Goal: Task Accomplishment & Management: Manage account settings

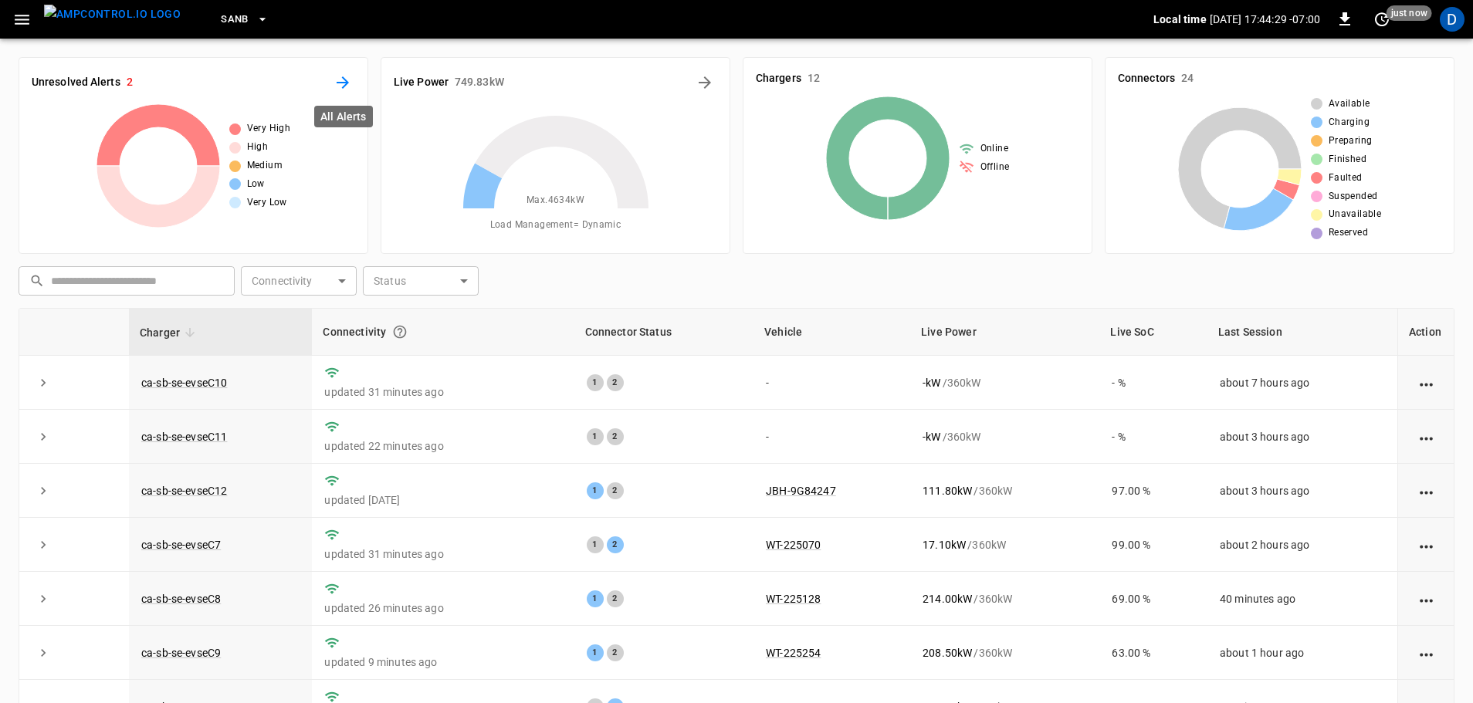
click at [343, 80] on icon "All Alerts" at bounding box center [343, 82] width 19 height 19
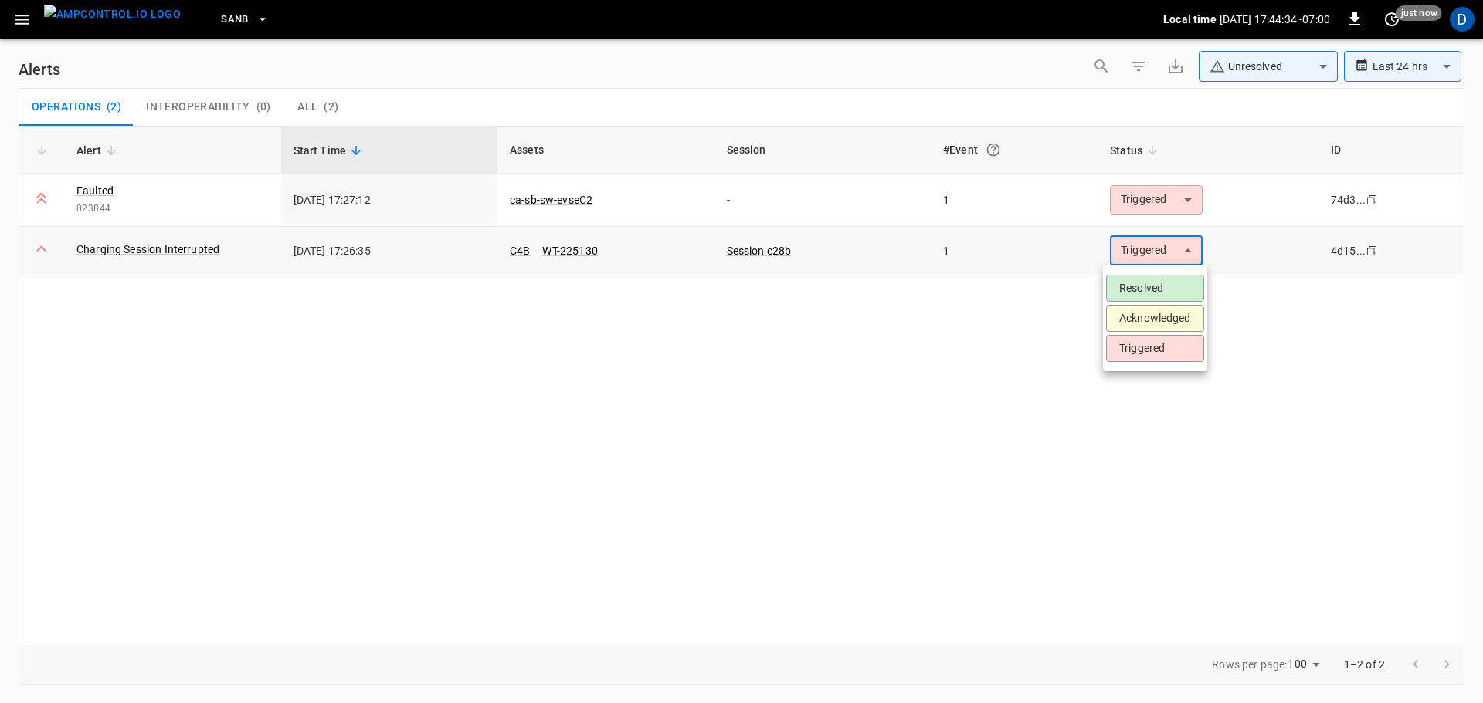
click at [1157, 252] on body "**********" at bounding box center [741, 349] width 1483 height 698
click at [1141, 319] on li "Acknowledged" at bounding box center [1155, 318] width 98 height 27
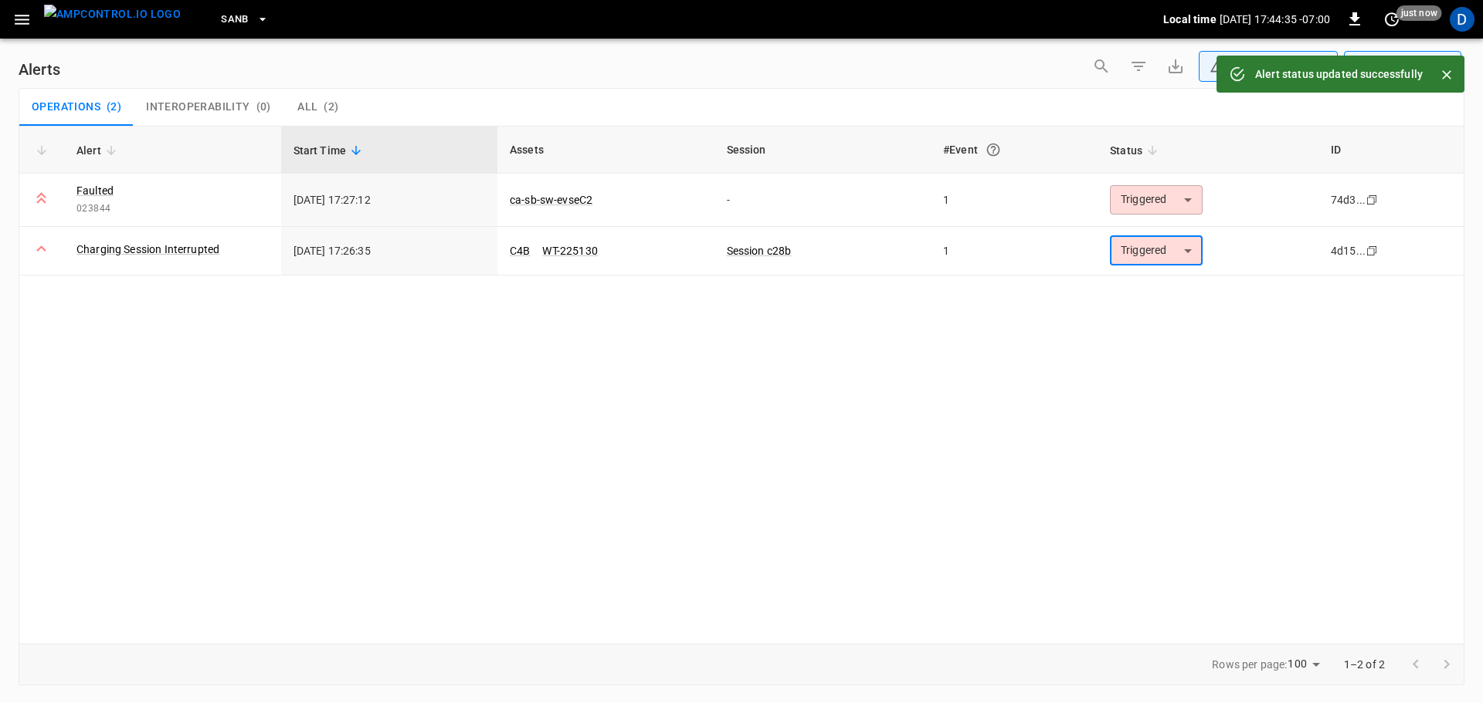
type input "**********"
click at [516, 247] on link "C4B" at bounding box center [520, 251] width 26 height 19
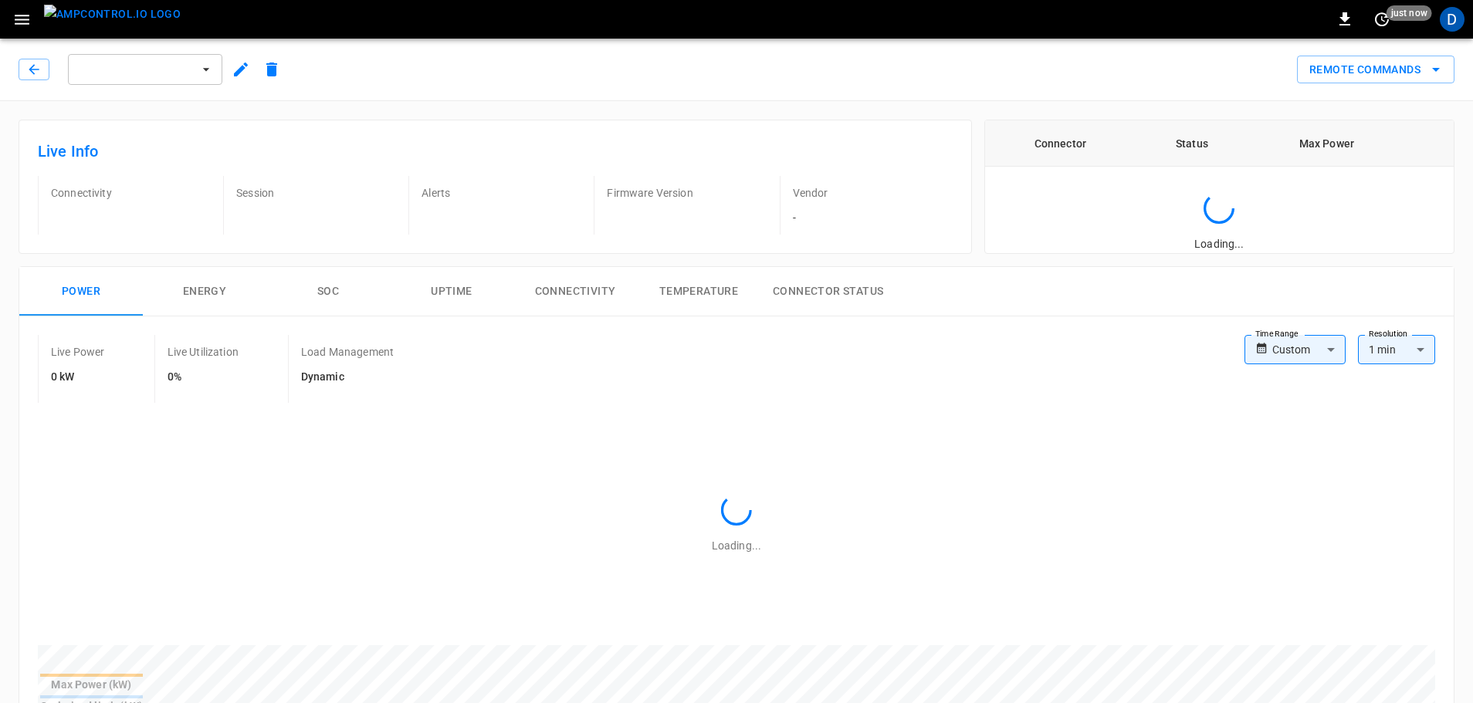
type input "**********"
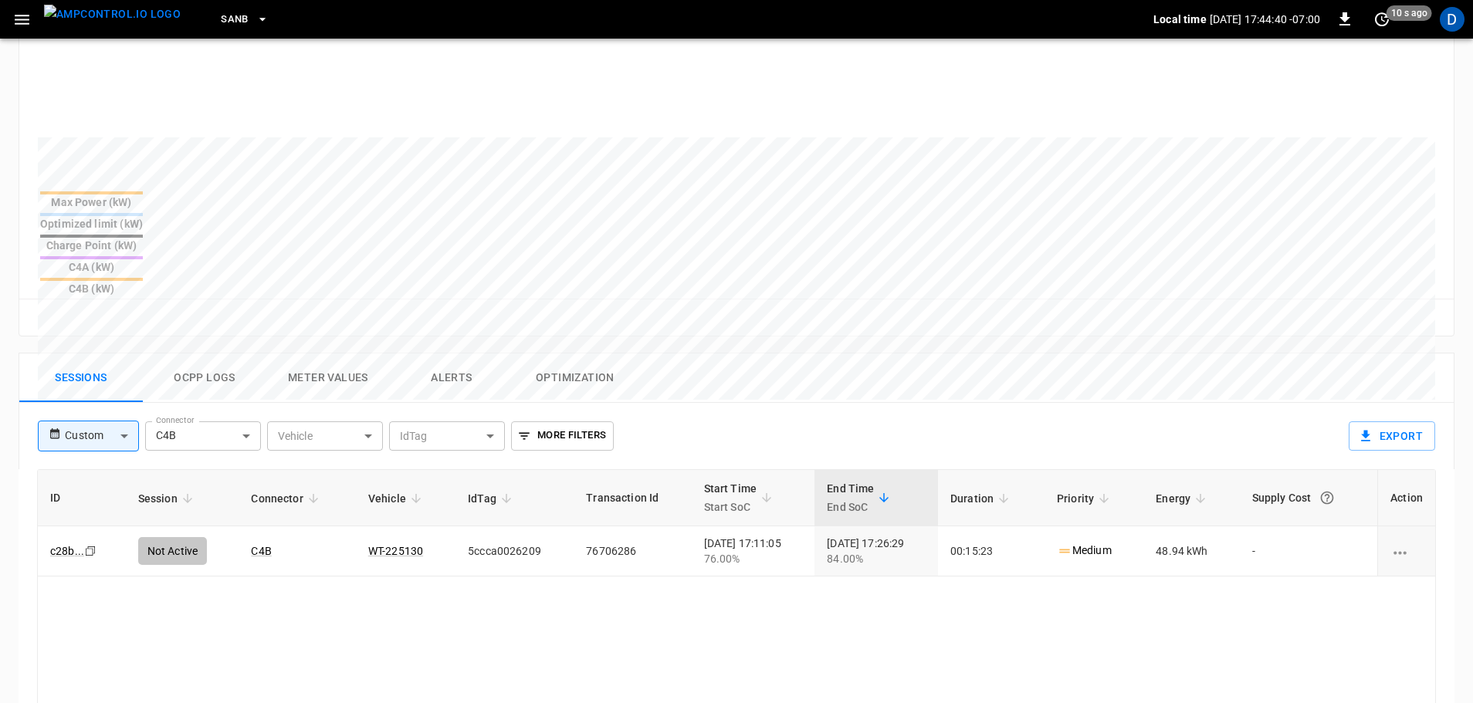
scroll to position [498, 0]
click at [386, 524] on td "WT-225130" at bounding box center [406, 549] width 100 height 50
click at [383, 540] on link "WT-225130" at bounding box center [395, 549] width 61 height 19
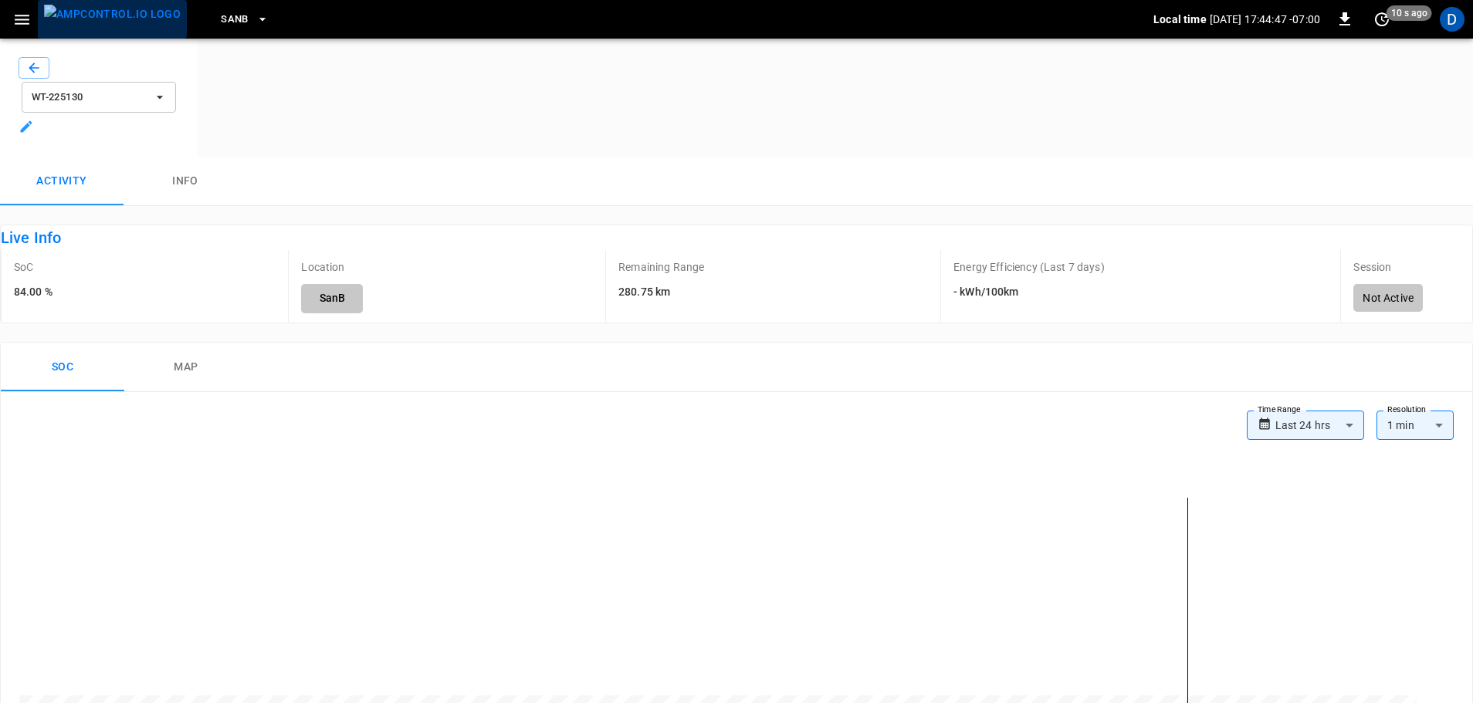
click at [122, 24] on img "menu" at bounding box center [112, 14] width 137 height 19
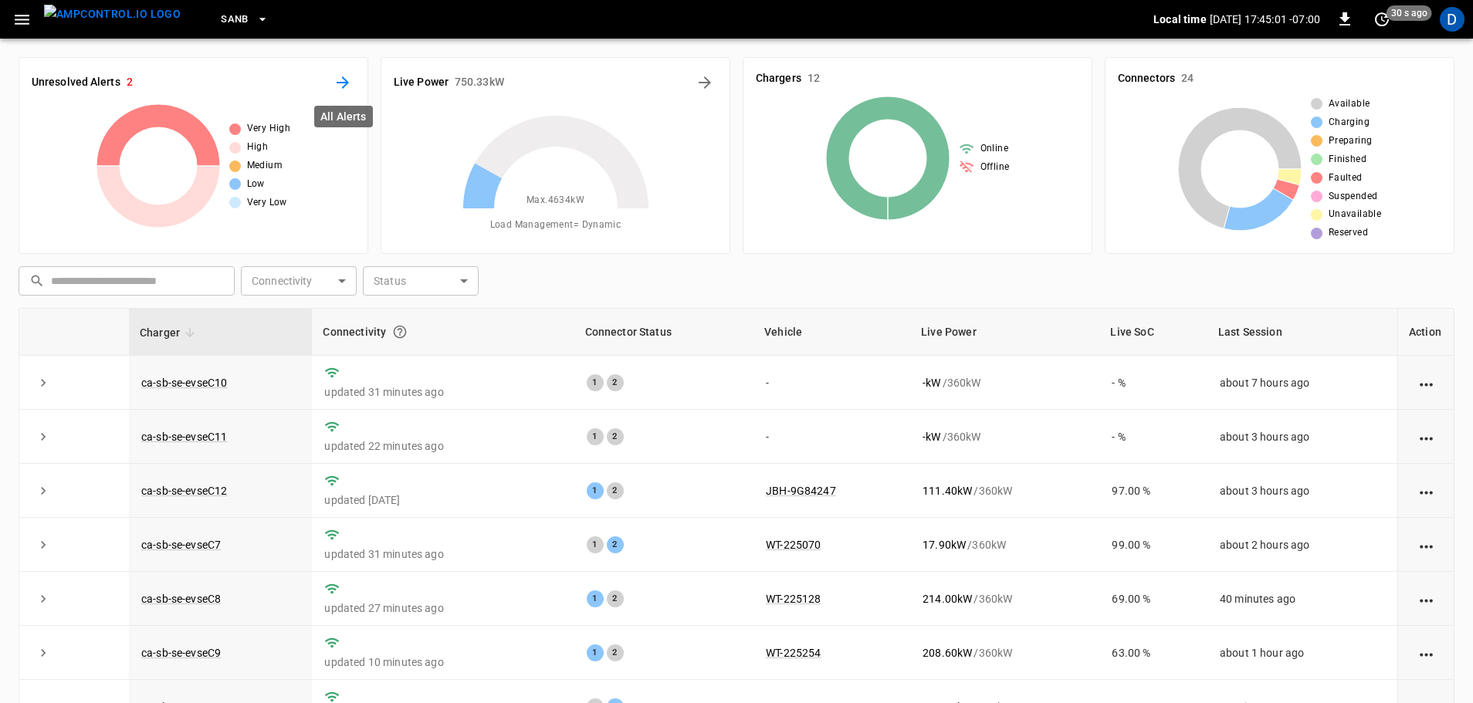
click at [345, 84] on icon "All Alerts" at bounding box center [343, 82] width 19 height 19
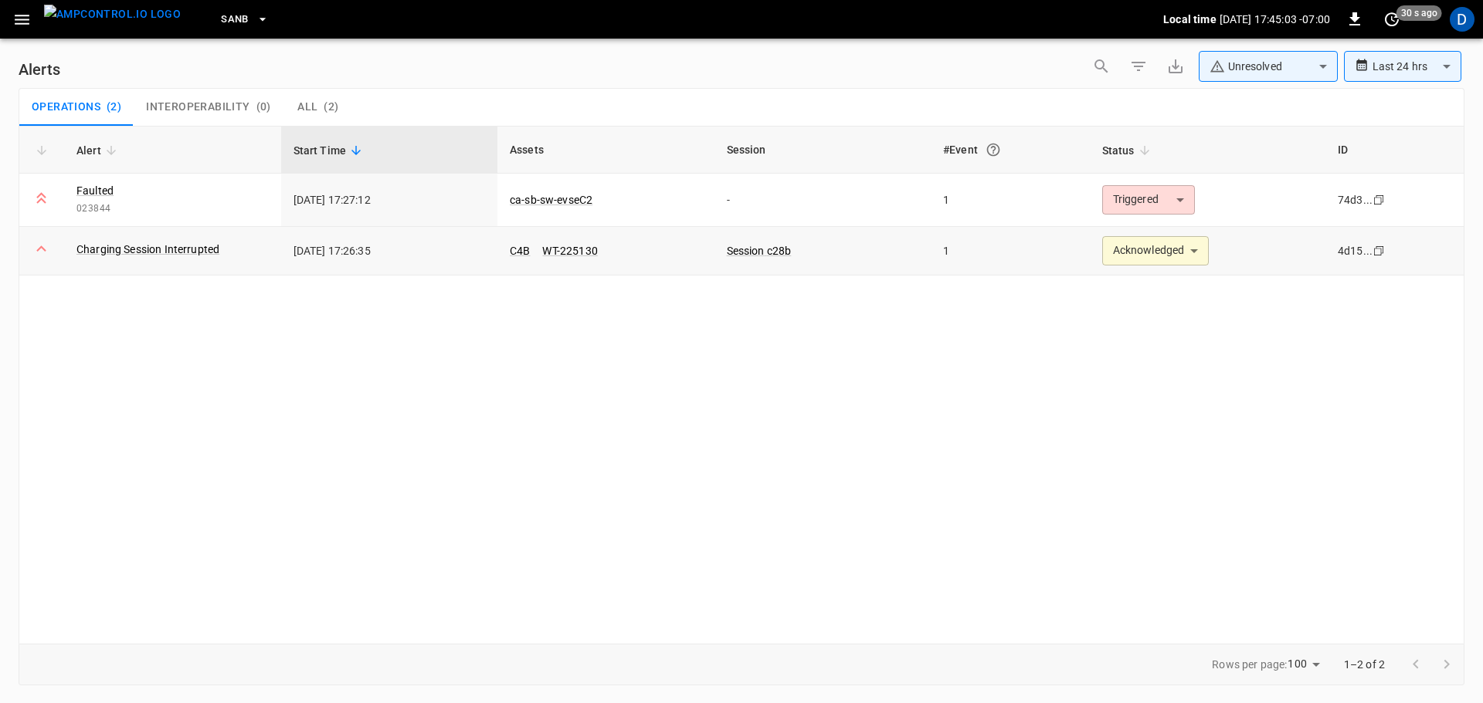
click at [1137, 253] on body "**********" at bounding box center [741, 349] width 1483 height 698
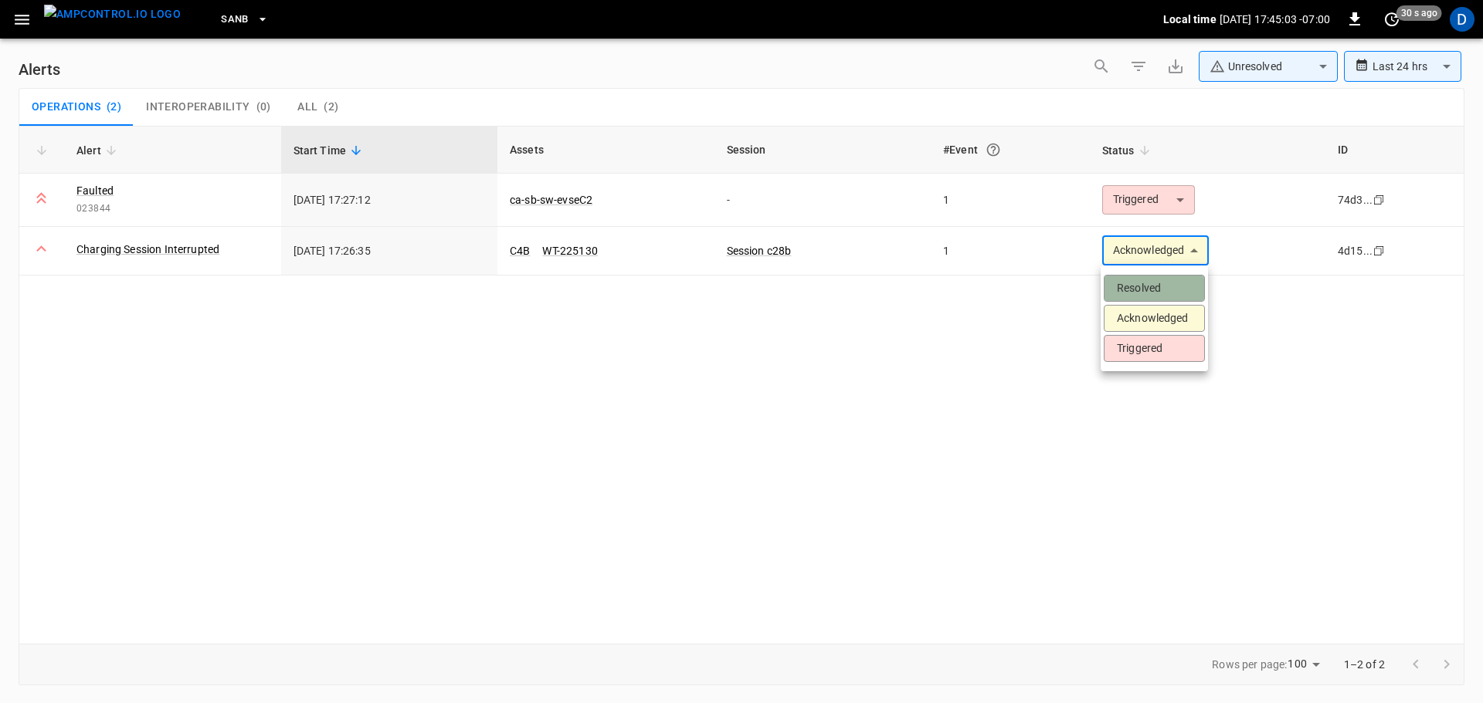
click at [1134, 284] on li "Resolved" at bounding box center [1153, 288] width 101 height 27
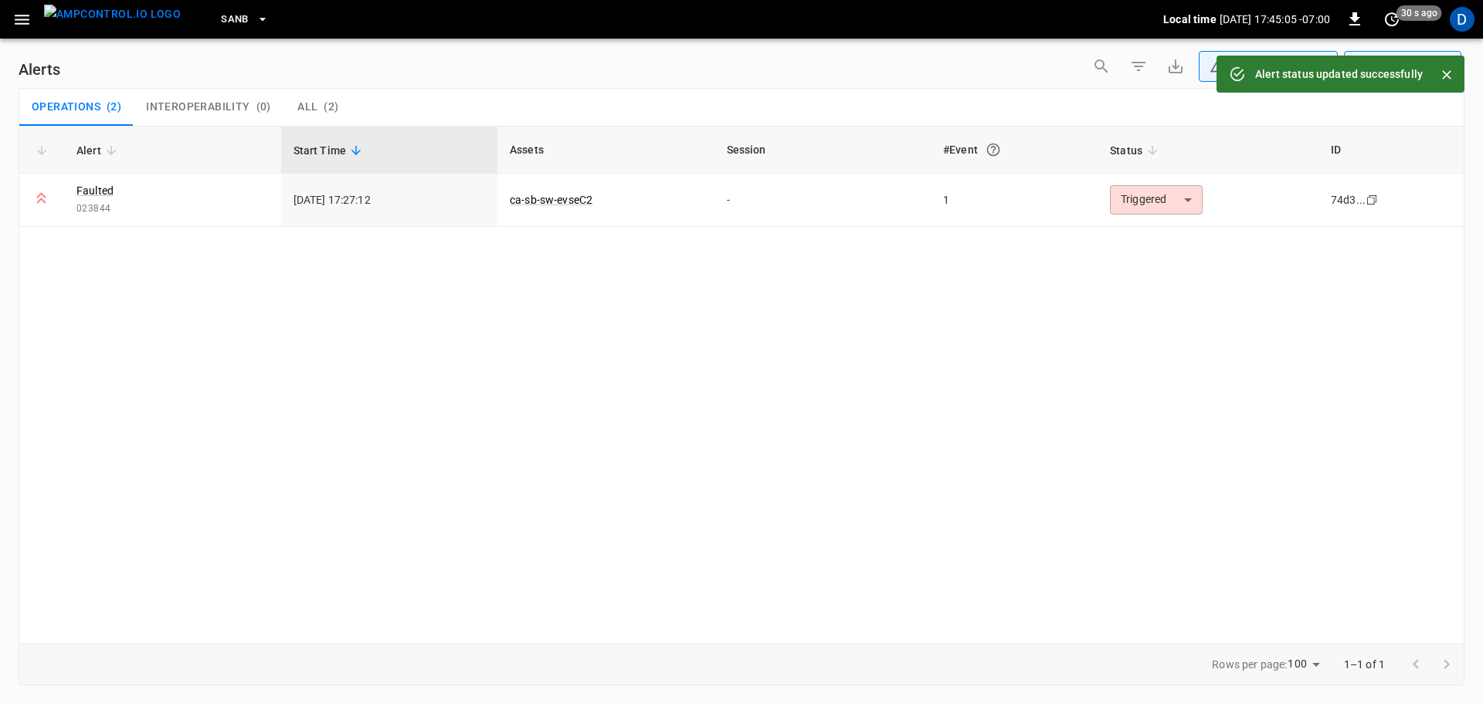
click at [116, 22] on img "menu" at bounding box center [112, 14] width 137 height 19
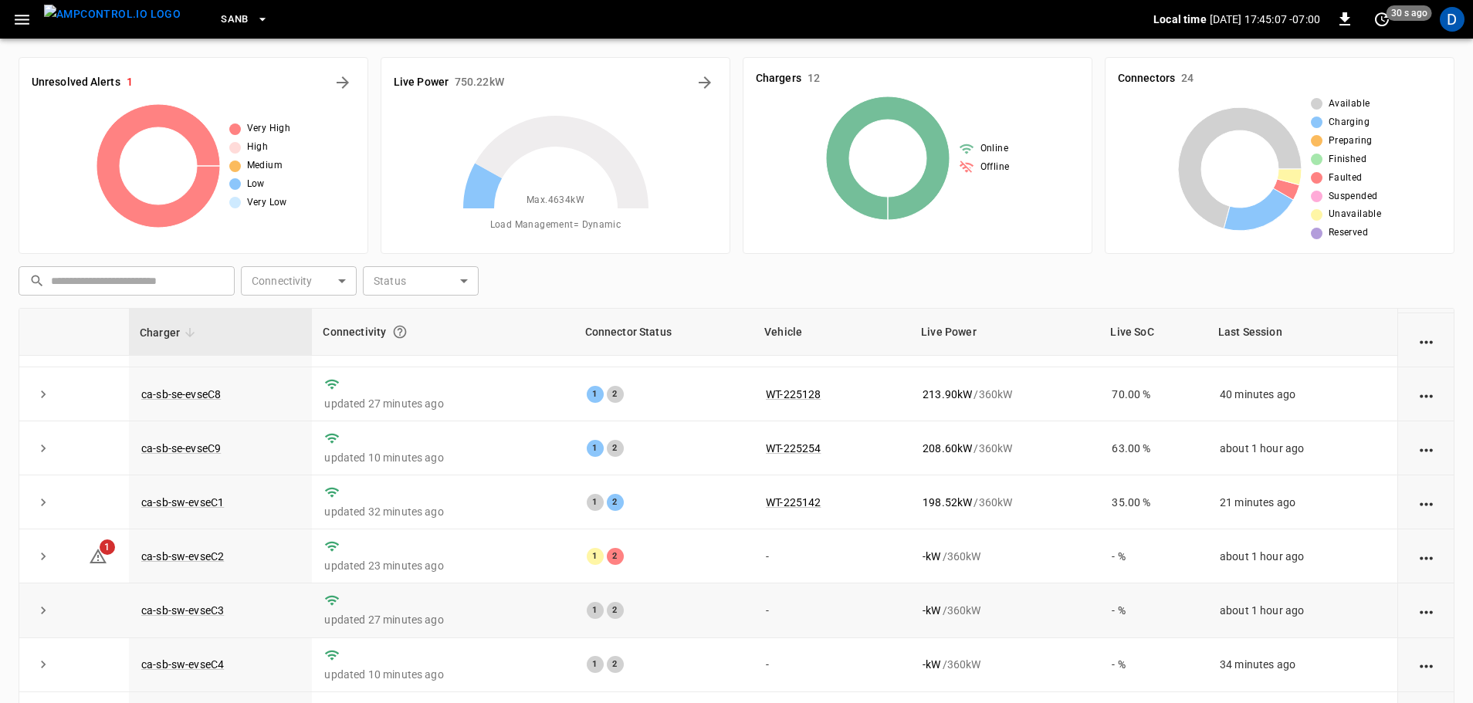
scroll to position [49, 0]
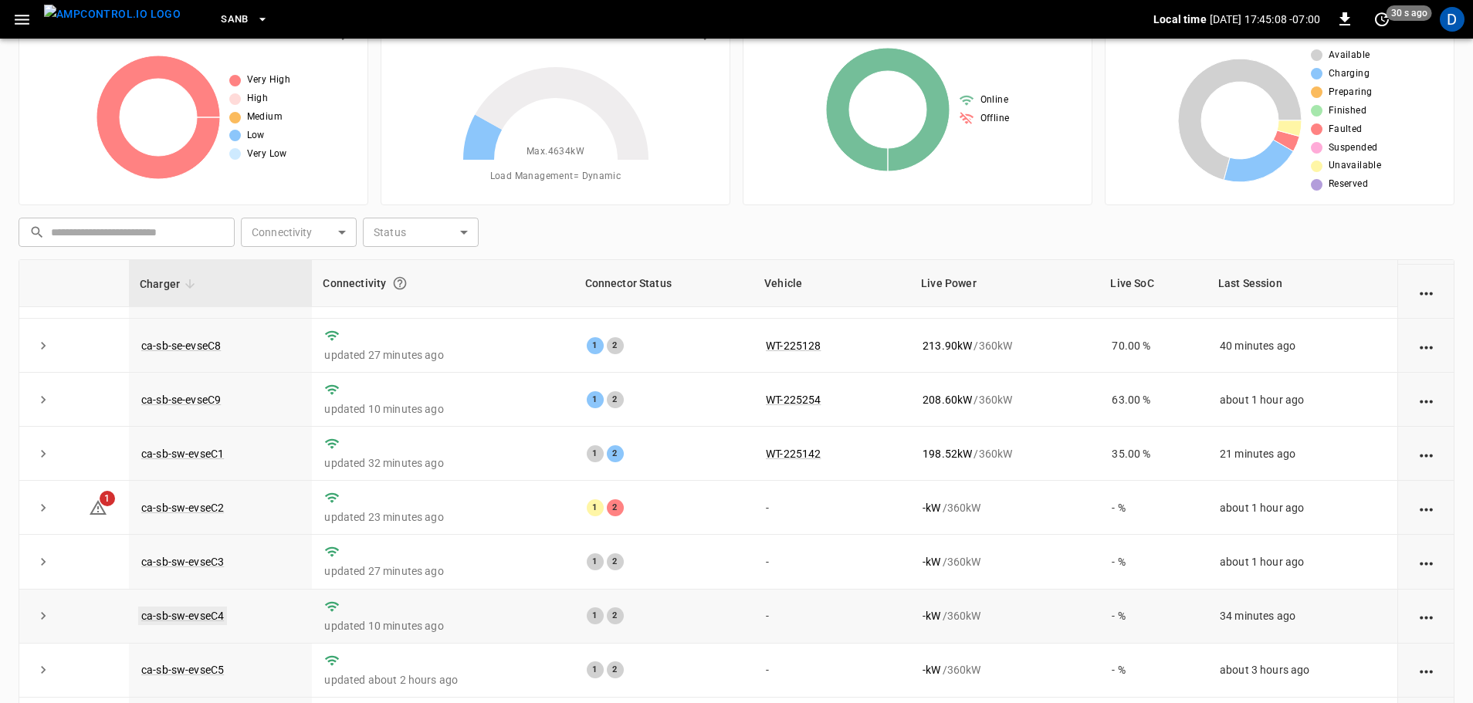
click at [204, 623] on link "ca-sb-sw-evseC4" at bounding box center [182, 616] width 89 height 19
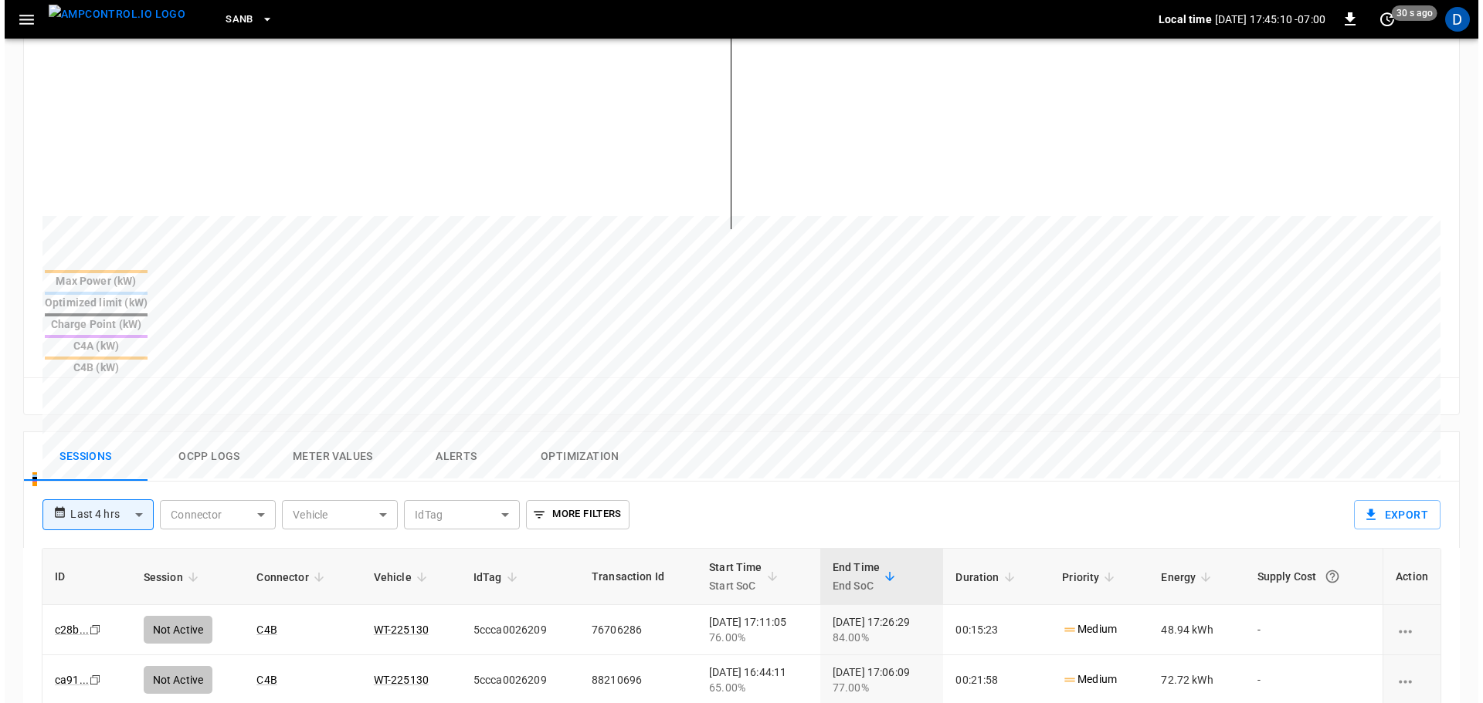
scroll to position [426, 0]
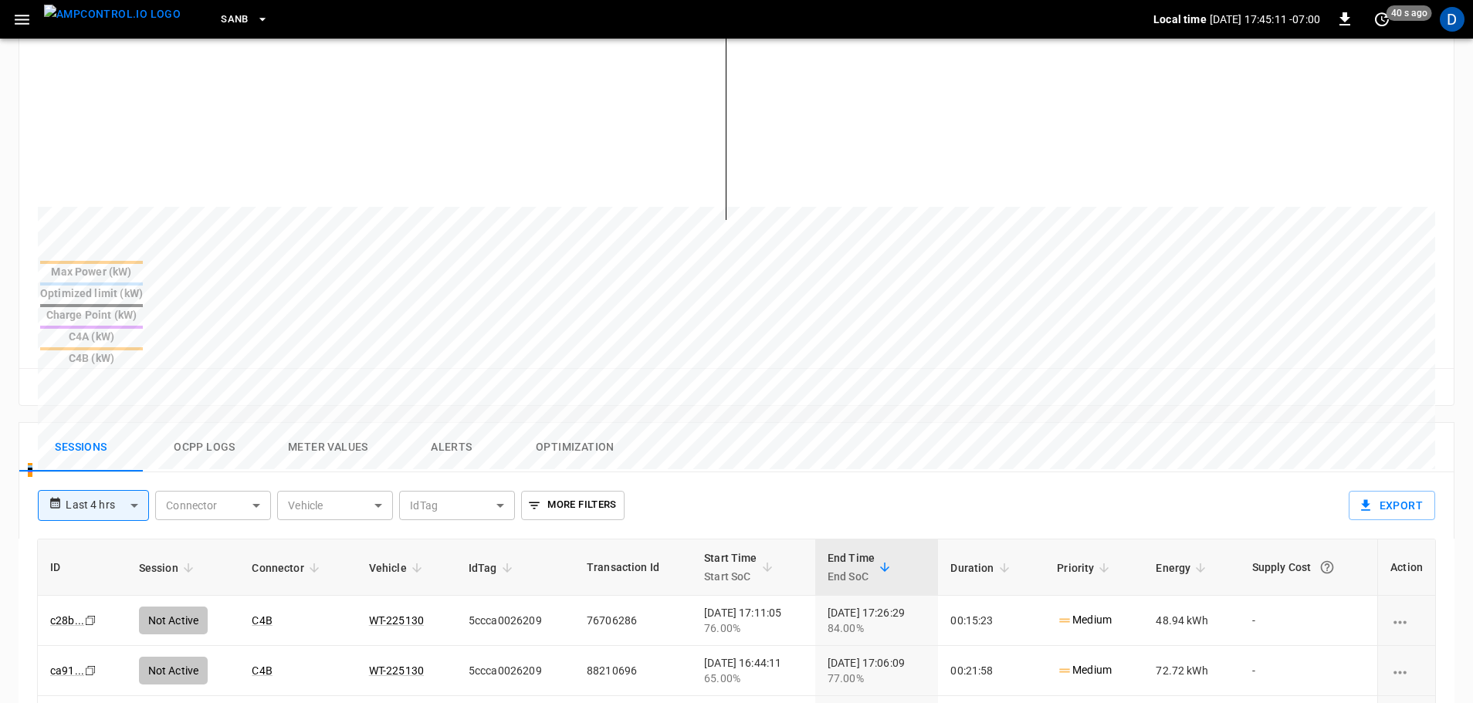
click at [206, 423] on button "Ocpp logs" at bounding box center [205, 447] width 124 height 49
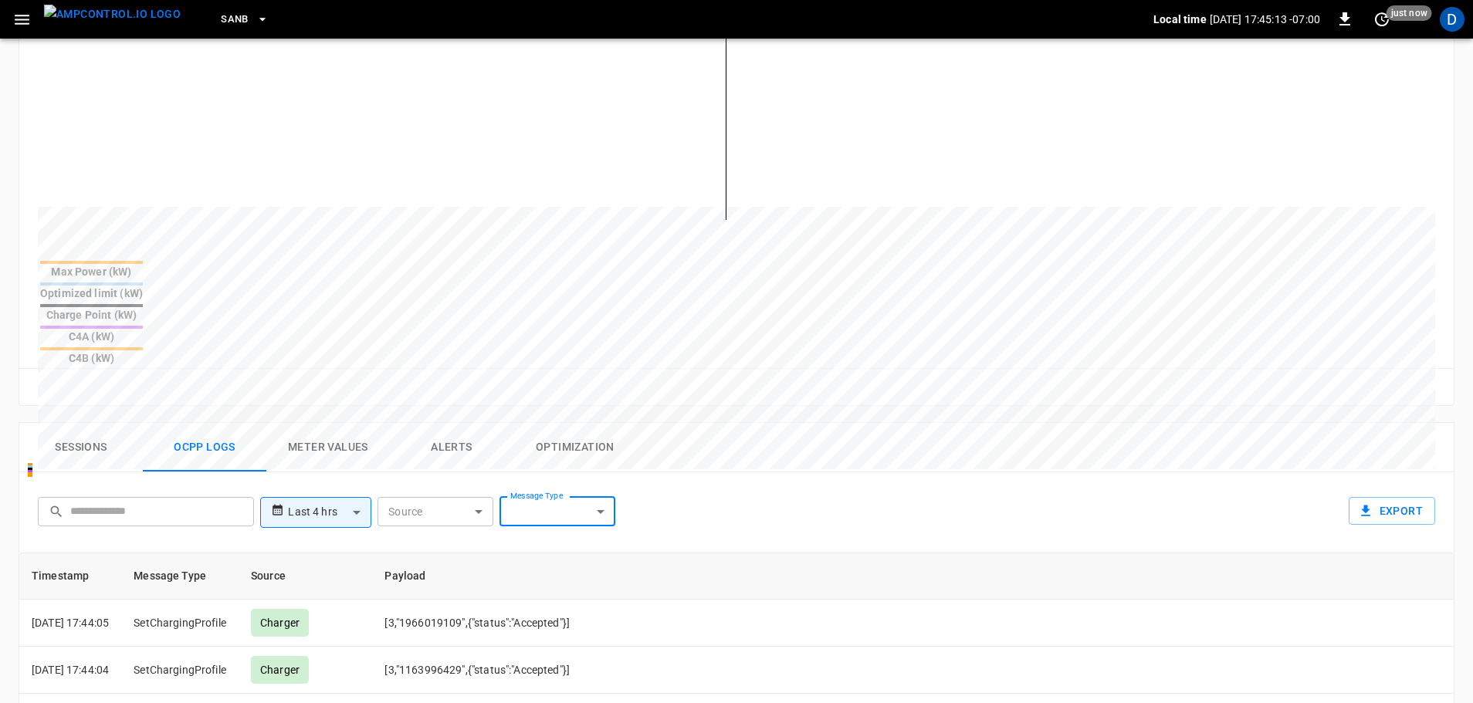
click at [512, 442] on body "**********" at bounding box center [736, 340] width 1473 height 1532
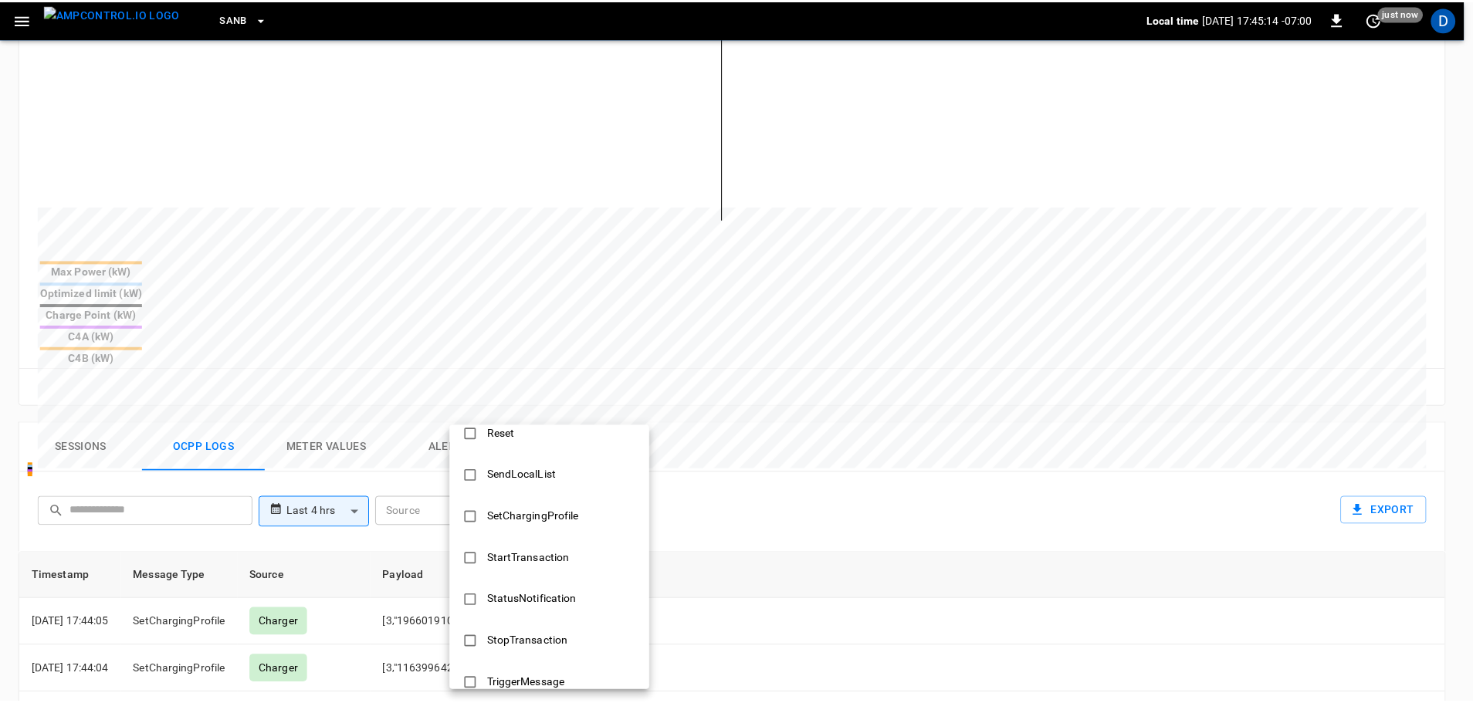
scroll to position [747, 0]
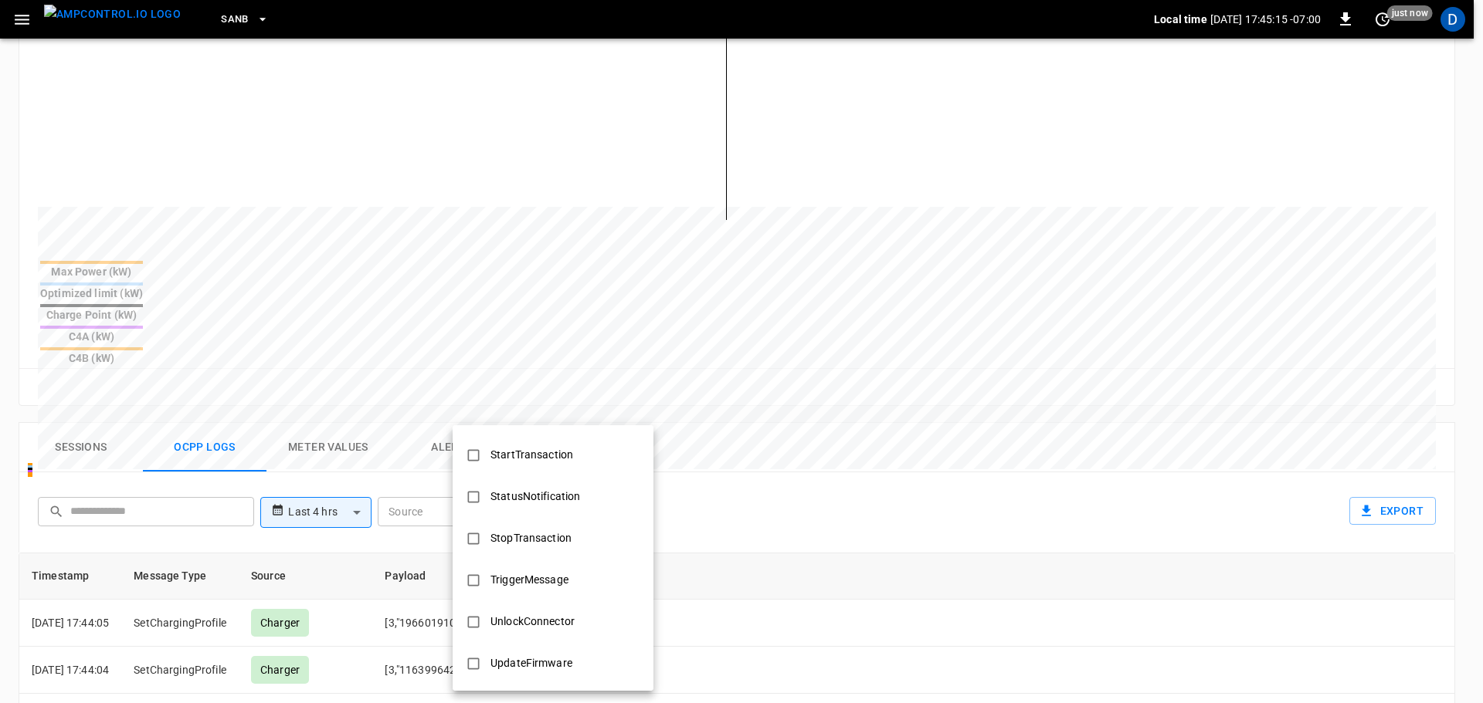
click at [512, 533] on div "StopTransaction" at bounding box center [531, 538] width 100 height 29
type input "**********"
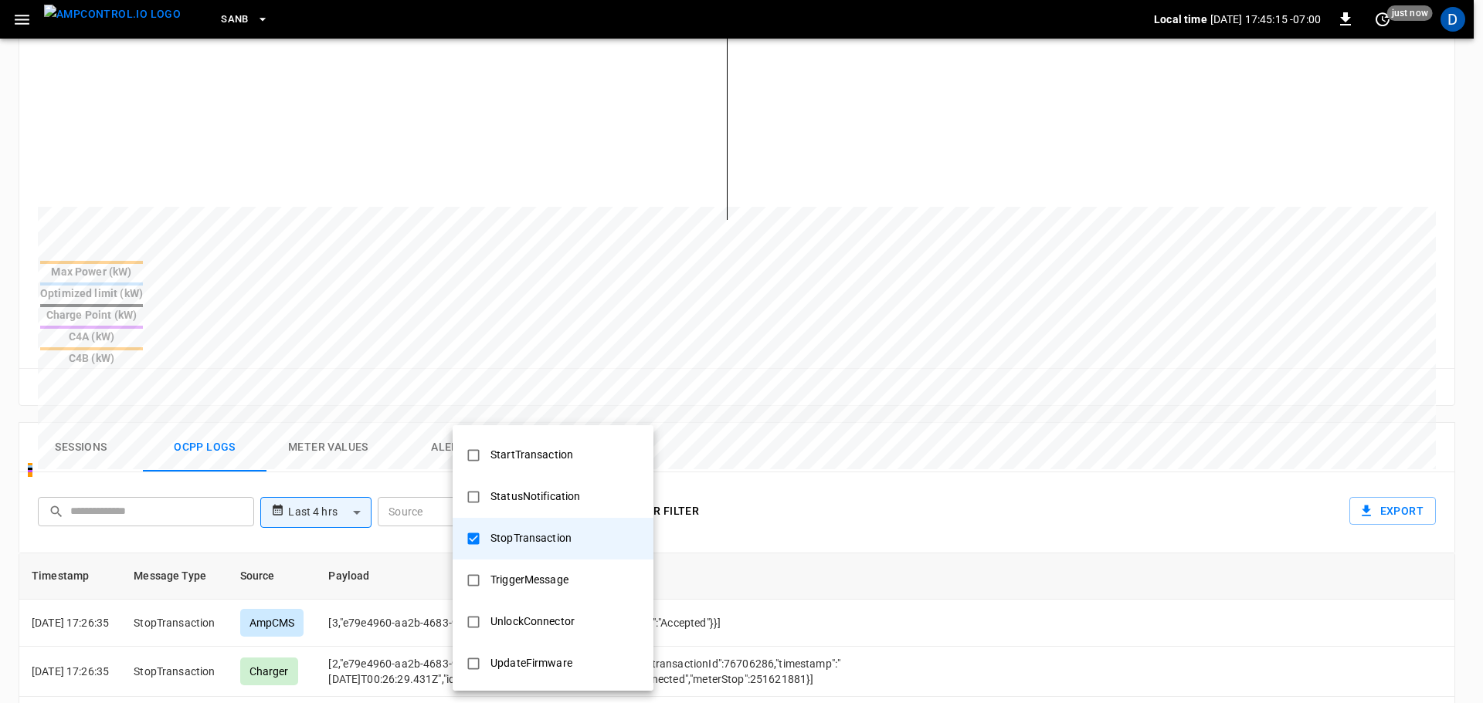
click at [765, 473] on div at bounding box center [741, 351] width 1483 height 703
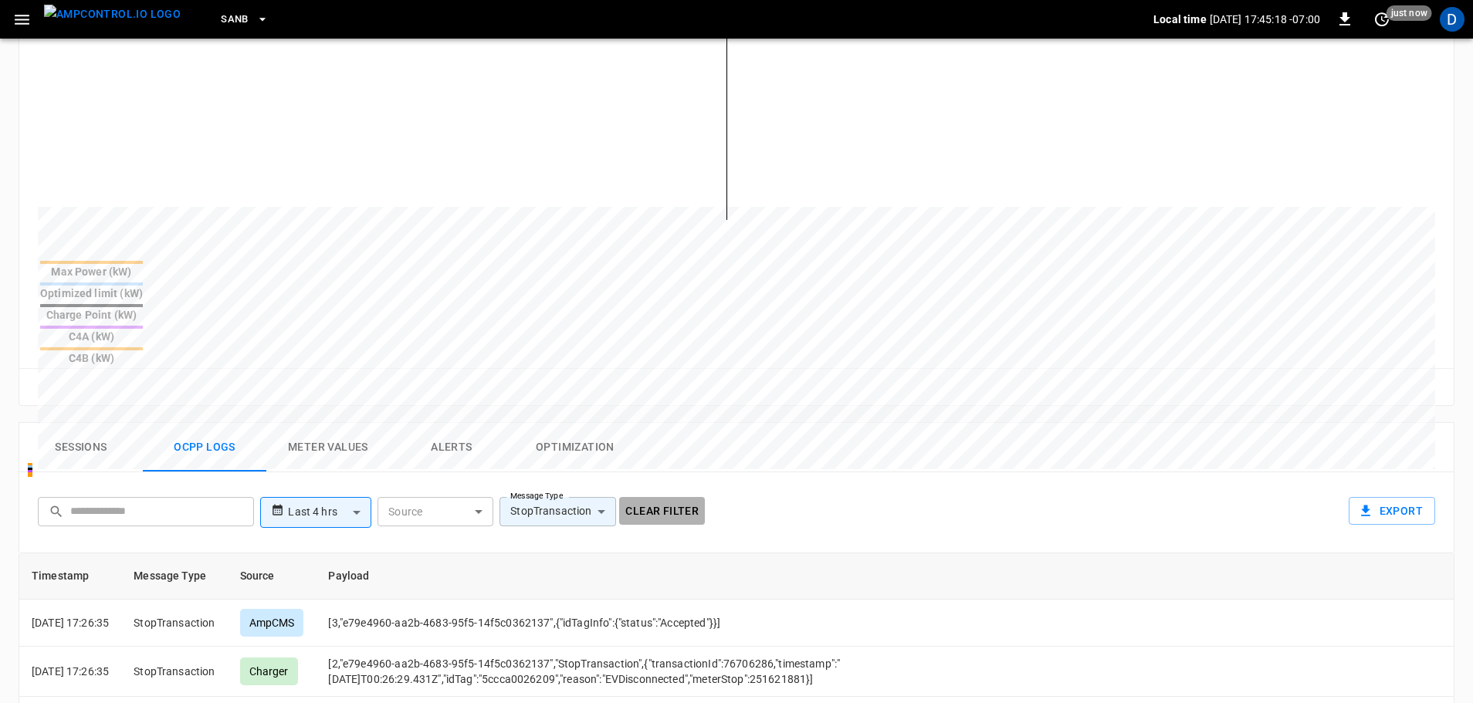
click at [659, 497] on button "Clear filter" at bounding box center [662, 511] width 86 height 29
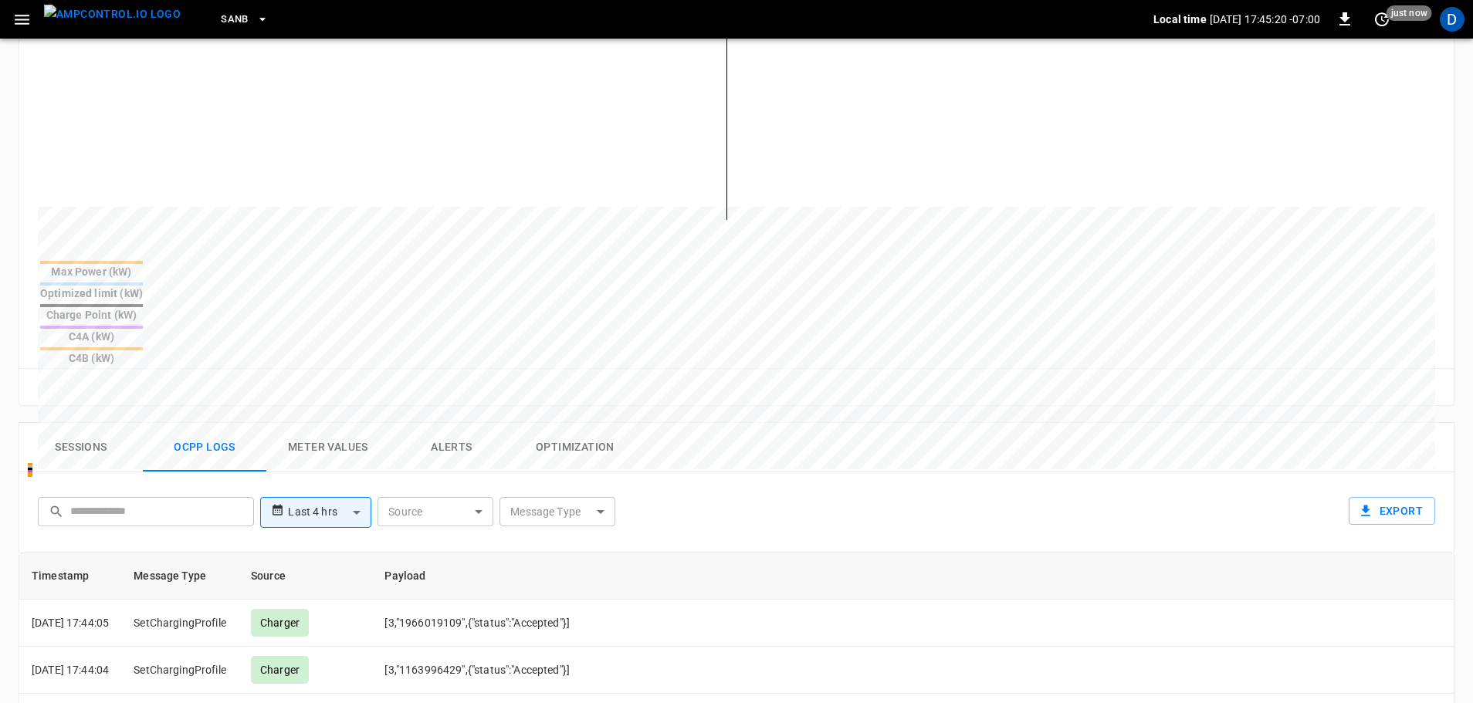
click at [93, 423] on button "Sessions" at bounding box center [81, 447] width 124 height 49
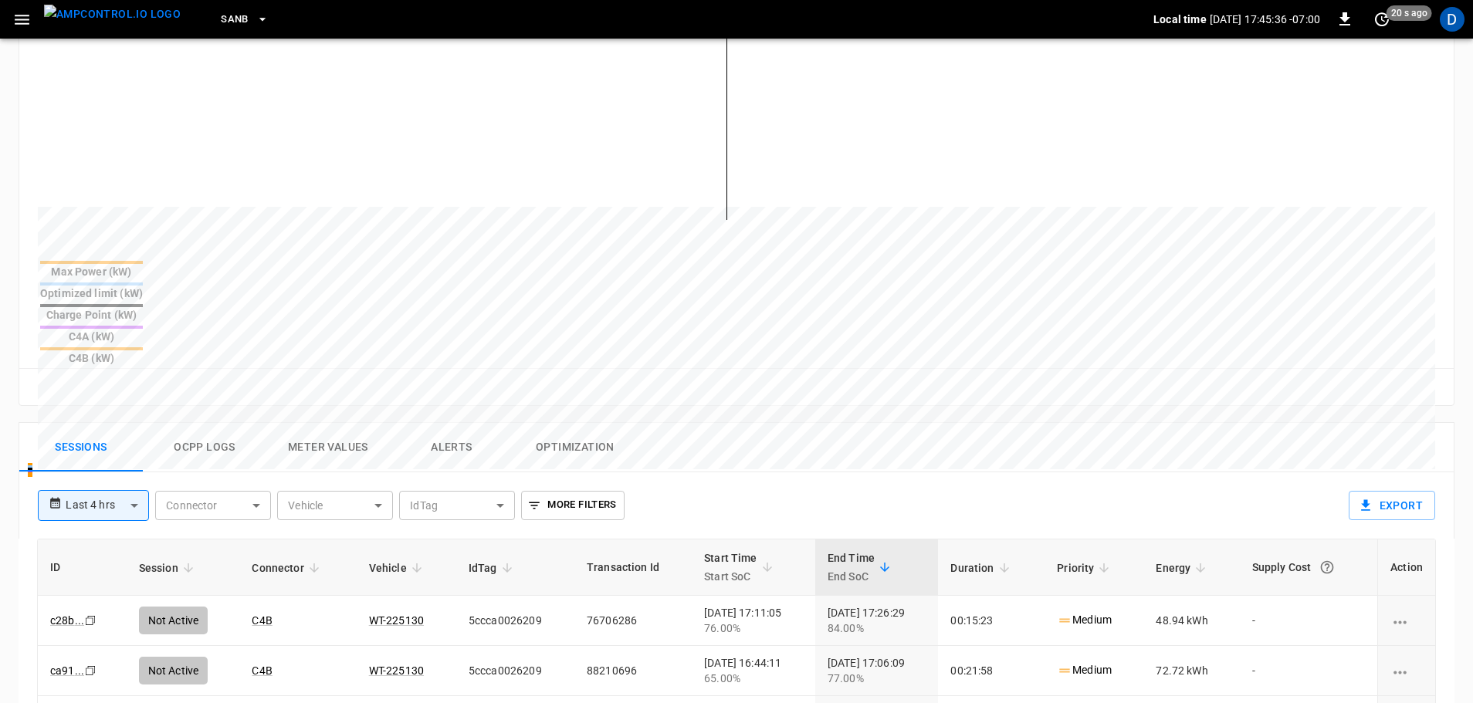
click at [114, 24] on img "menu" at bounding box center [112, 14] width 137 height 19
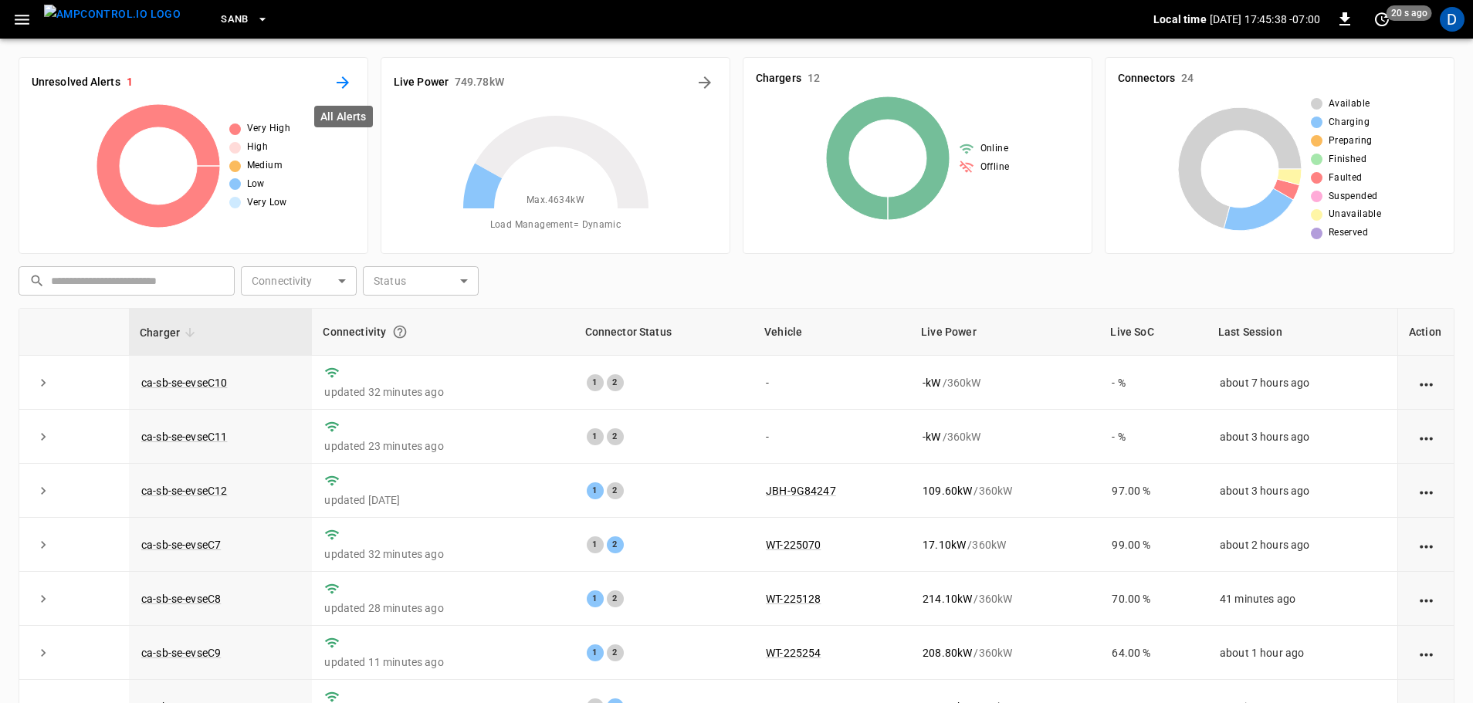
click at [341, 80] on icon "All Alerts" at bounding box center [343, 82] width 19 height 19
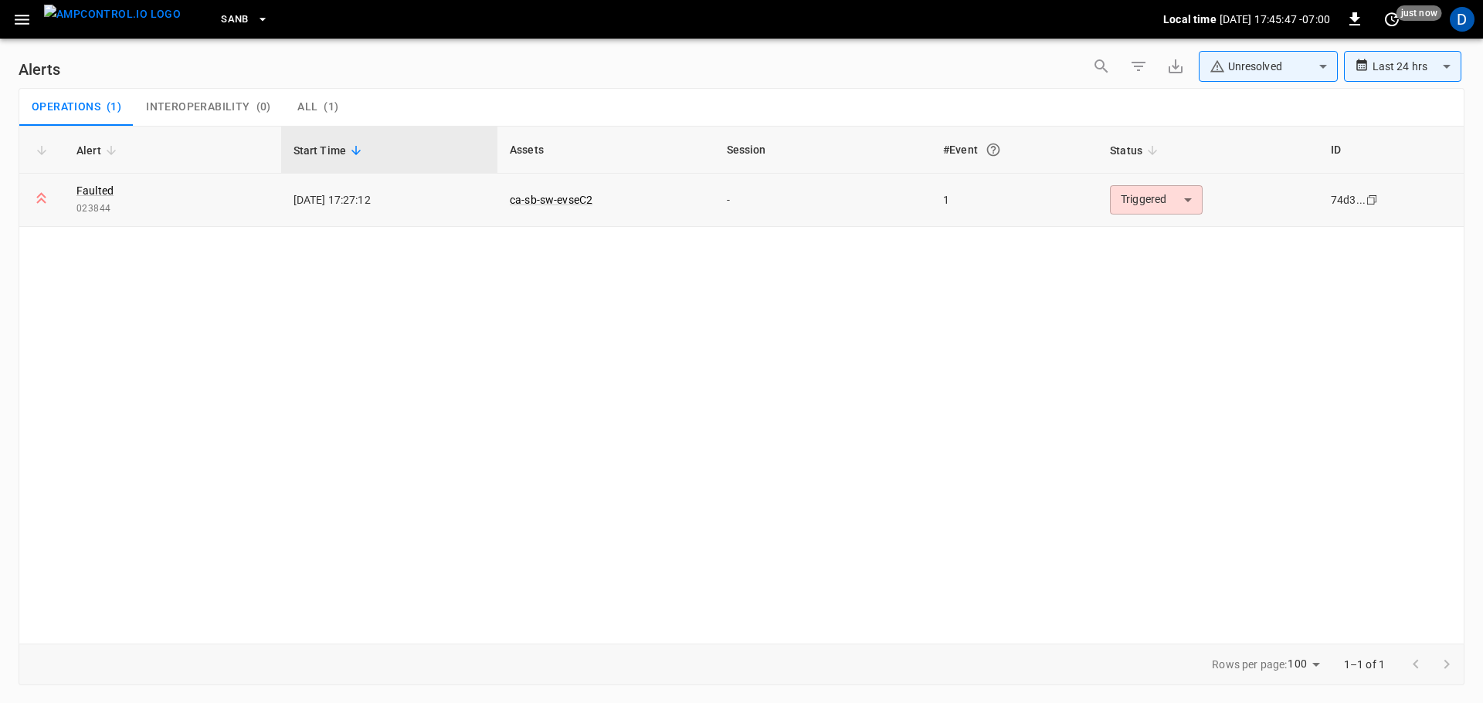
click at [1184, 209] on body "**********" at bounding box center [741, 349] width 1483 height 698
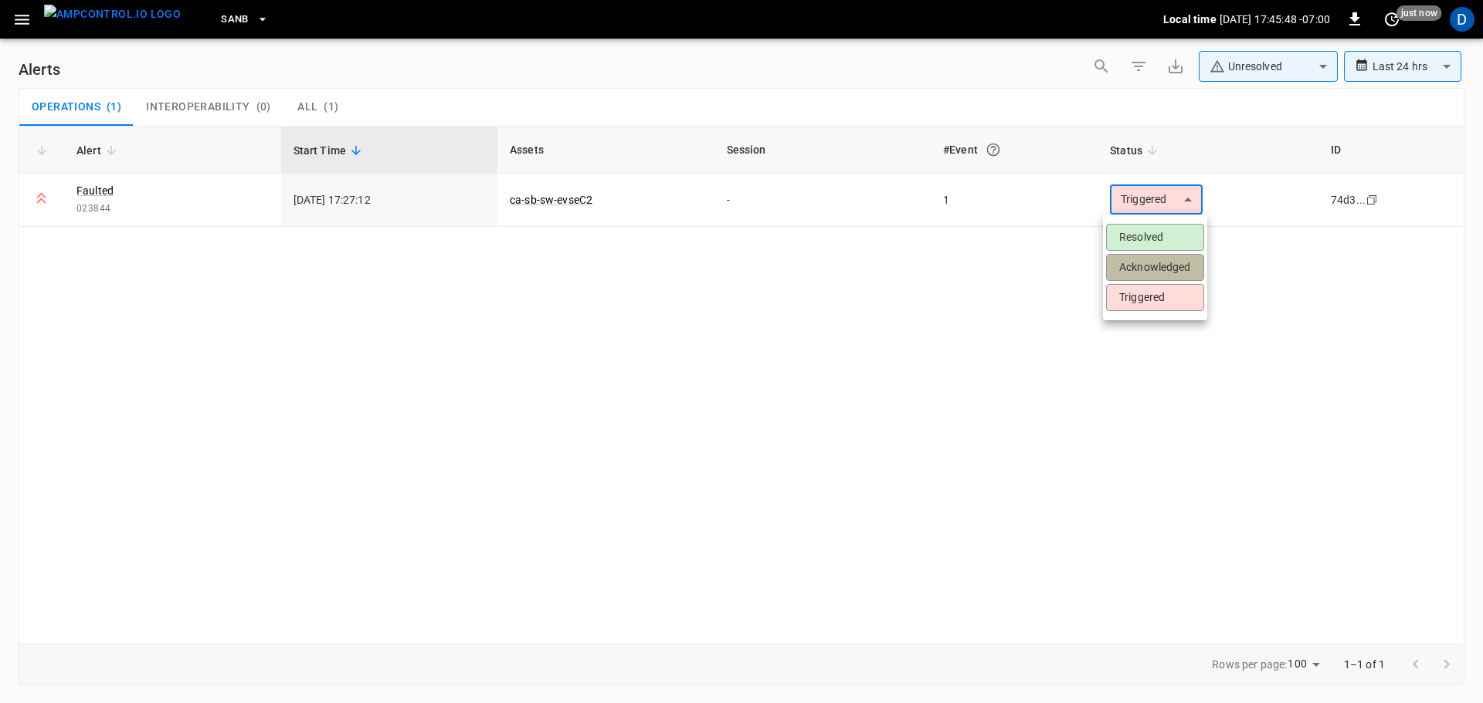
click at [1155, 266] on li "Acknowledged" at bounding box center [1155, 267] width 98 height 27
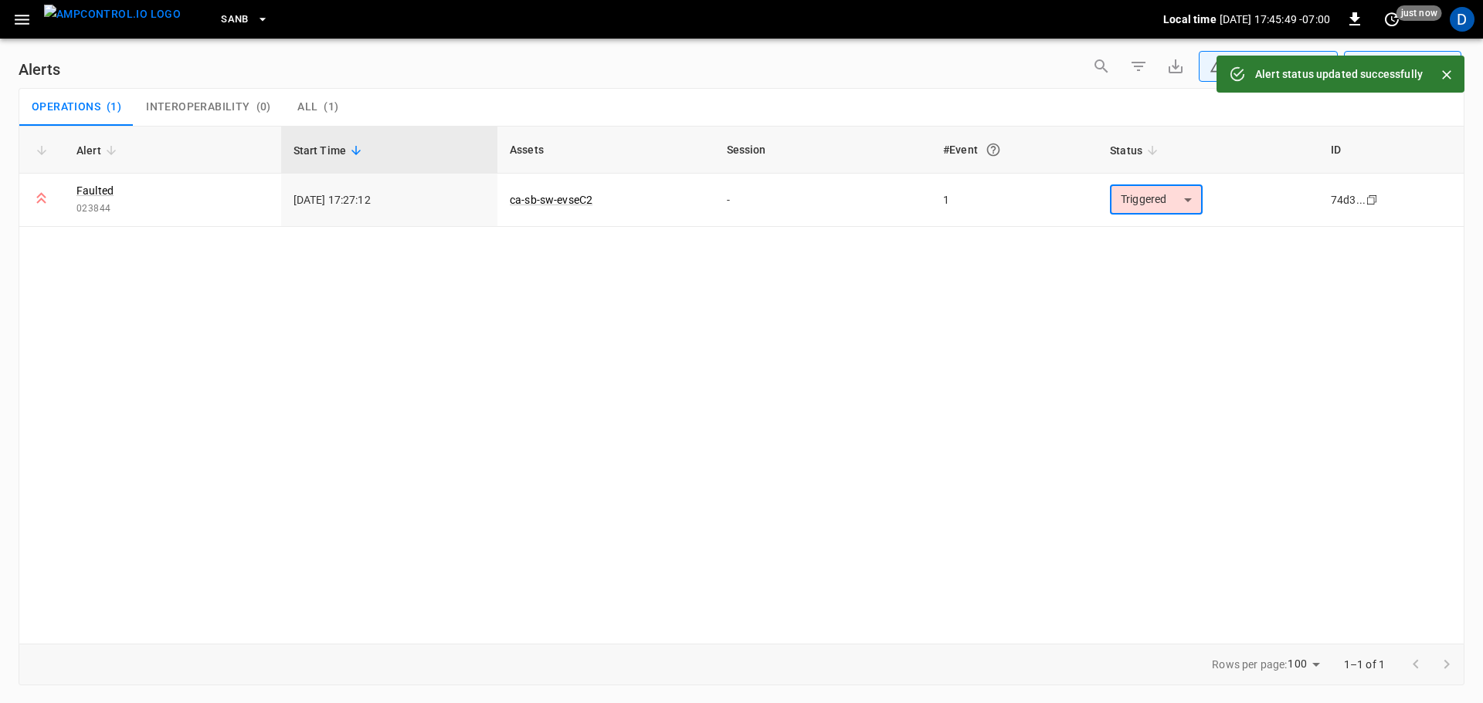
type input "**********"
click at [544, 197] on link "ca-sb-sw-evseC2" at bounding box center [551, 200] width 89 height 19
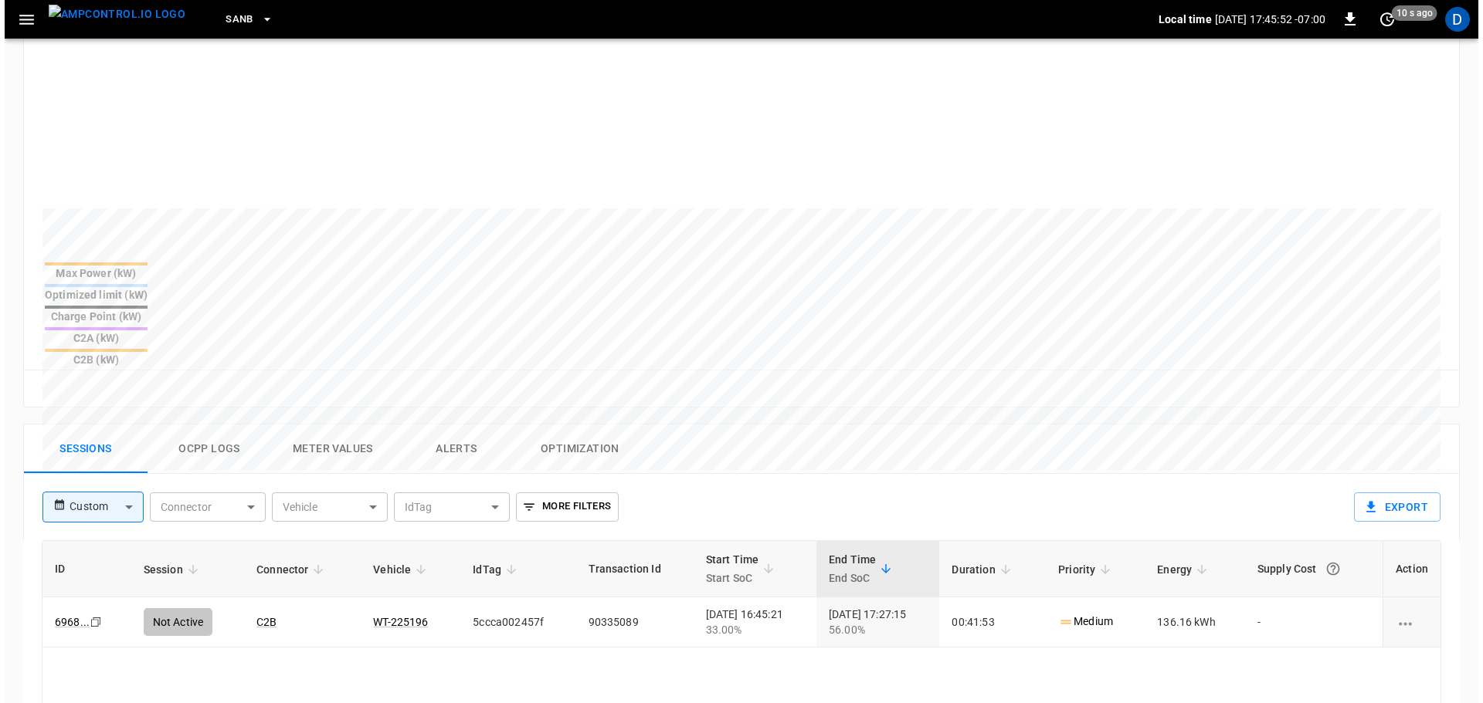
scroll to position [425, 0]
click at [200, 424] on button "Ocpp logs" at bounding box center [205, 448] width 124 height 49
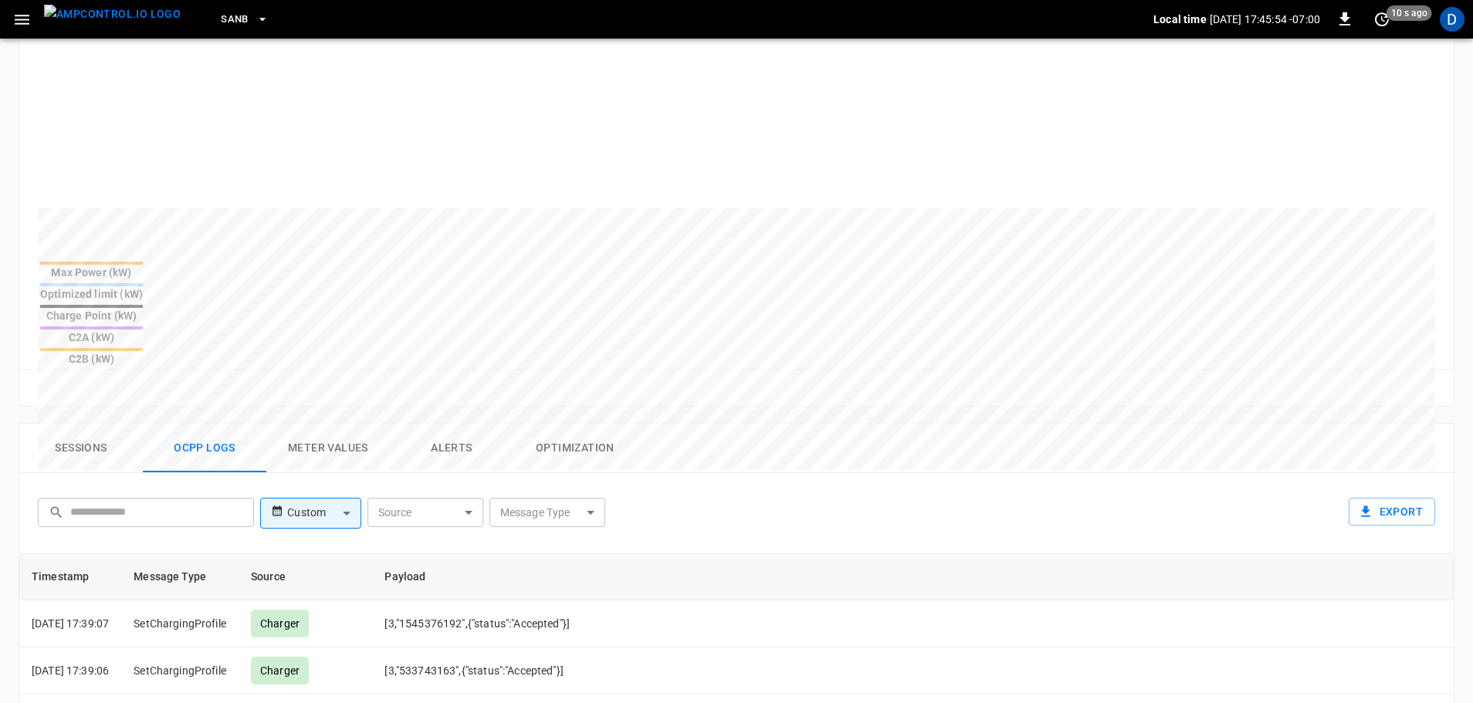
click at [574, 446] on body "SanB Local time [DATE] 17:45:54 -07:00 0 10 s ago D ca-sb-sw-evseC2 Remote Comm…" at bounding box center [736, 341] width 1473 height 1532
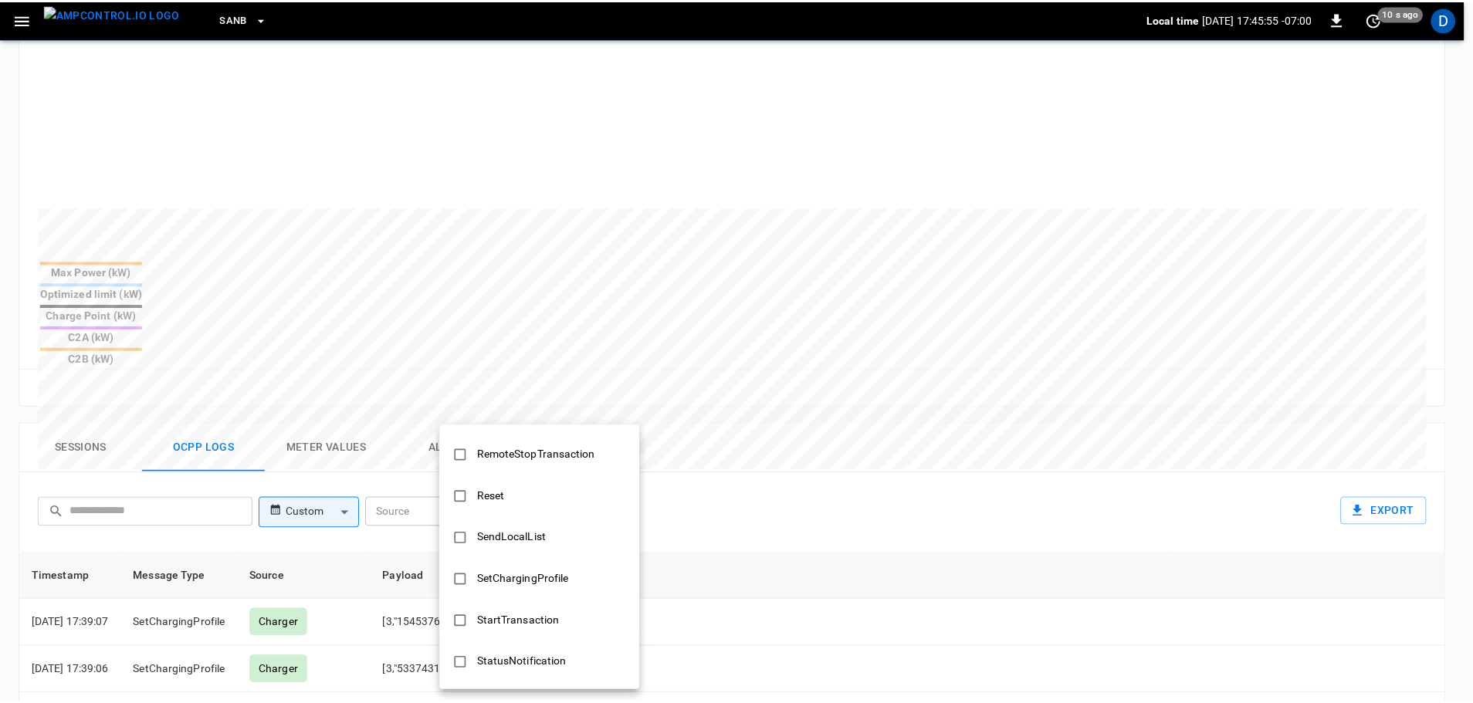
scroll to position [747, 0]
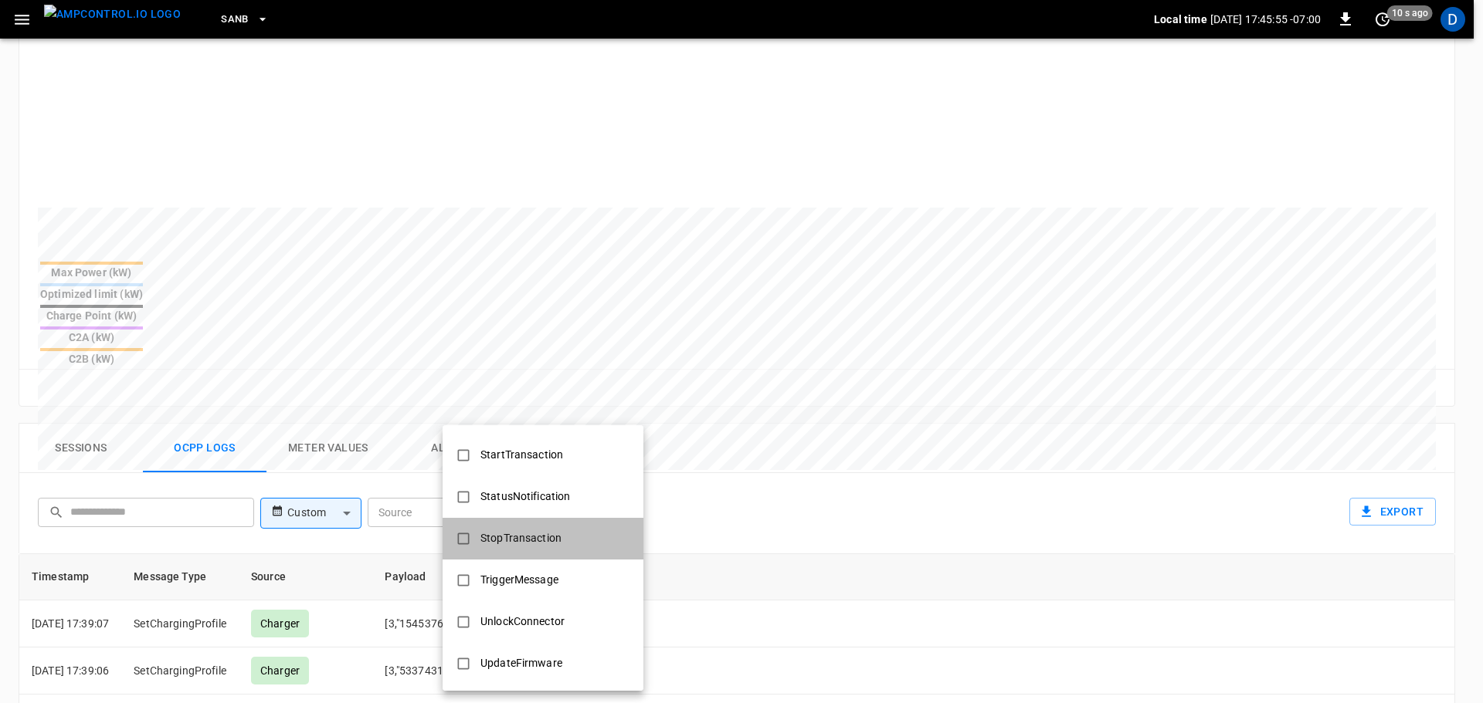
click at [510, 549] on div "StopTransaction" at bounding box center [521, 538] width 100 height 29
type input "**********"
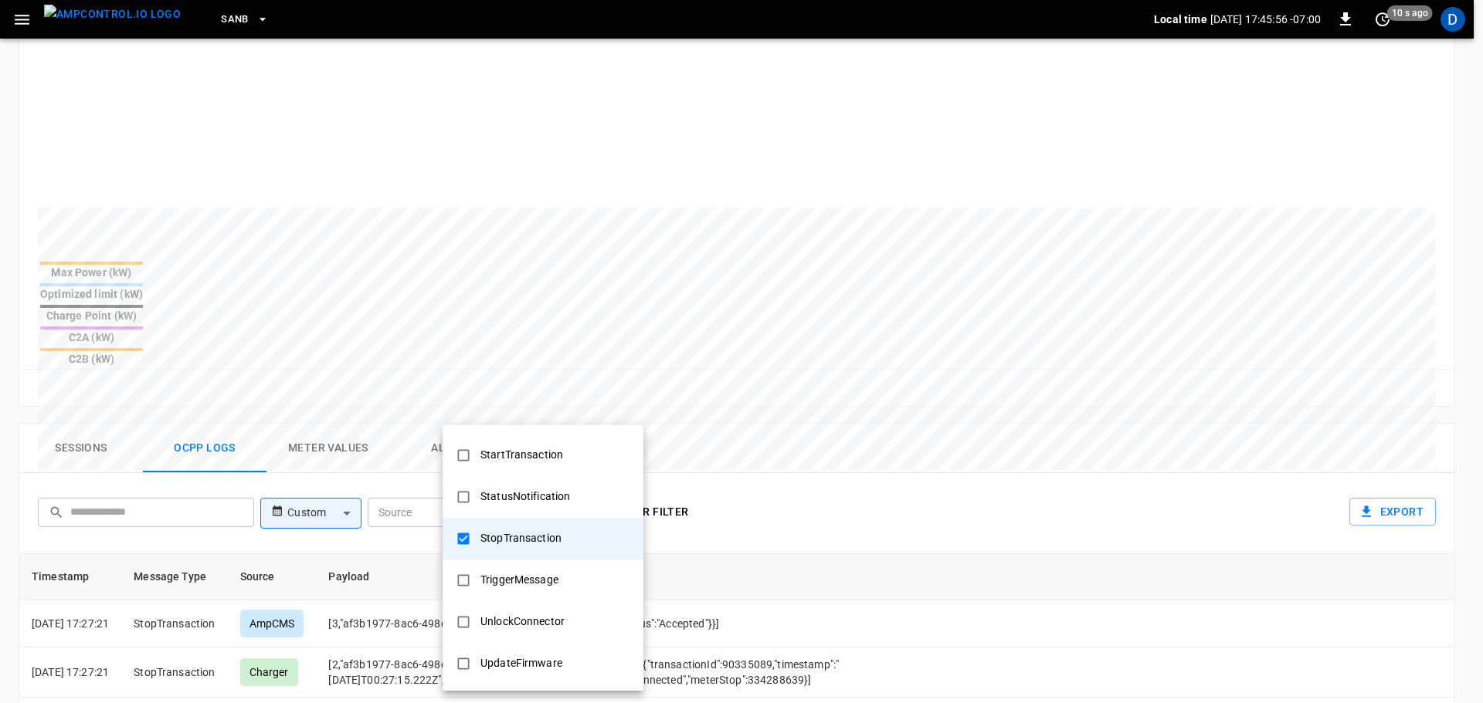
click at [683, 531] on div at bounding box center [741, 351] width 1483 height 703
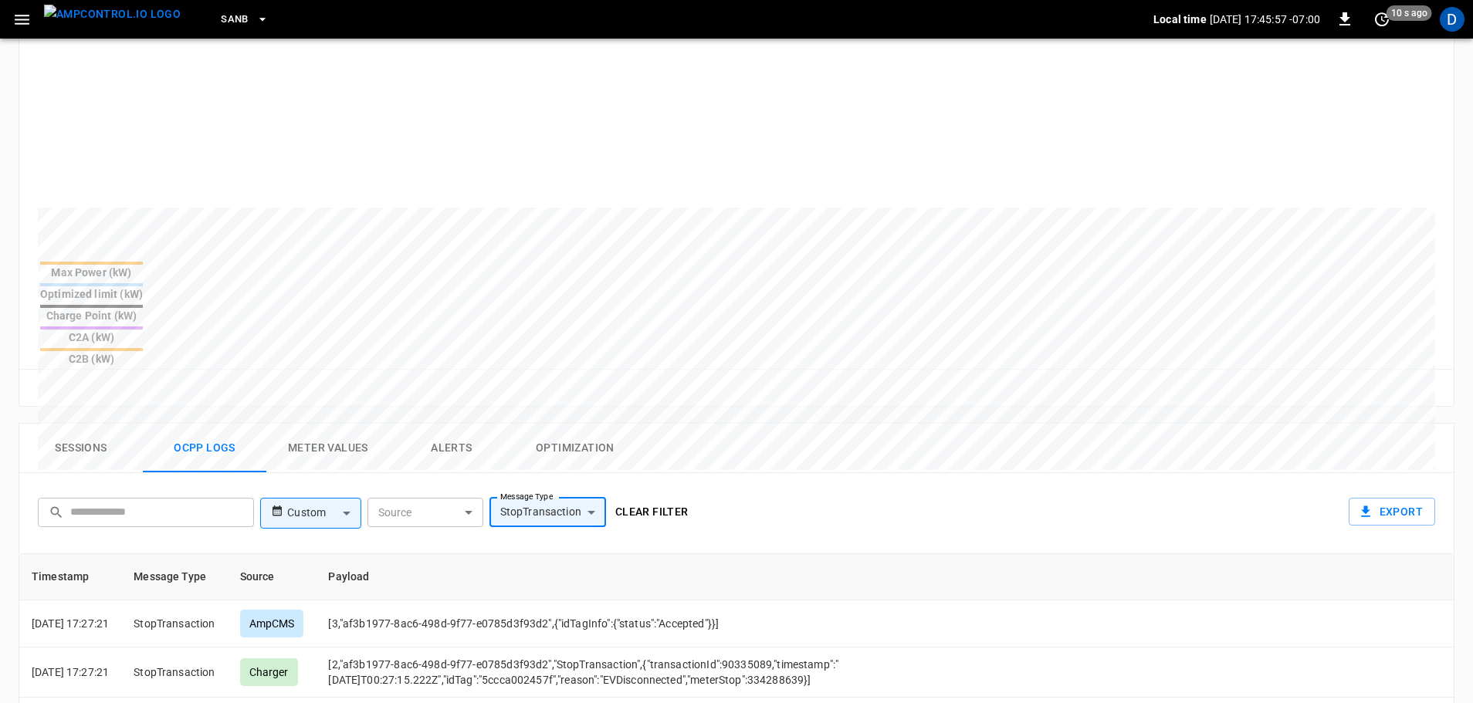
click at [666, 498] on button "Clear filter" at bounding box center [652, 512] width 86 height 29
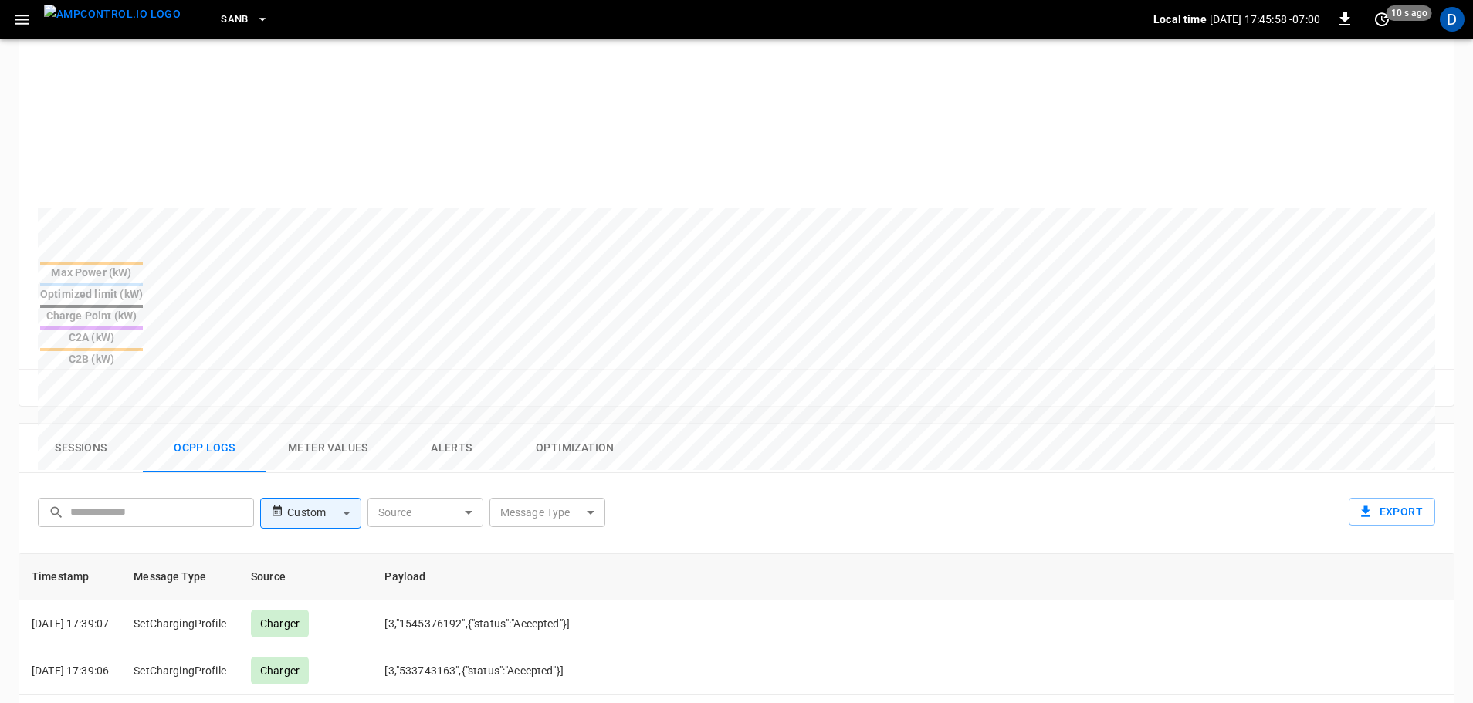
click at [91, 424] on button "Sessions" at bounding box center [81, 448] width 124 height 49
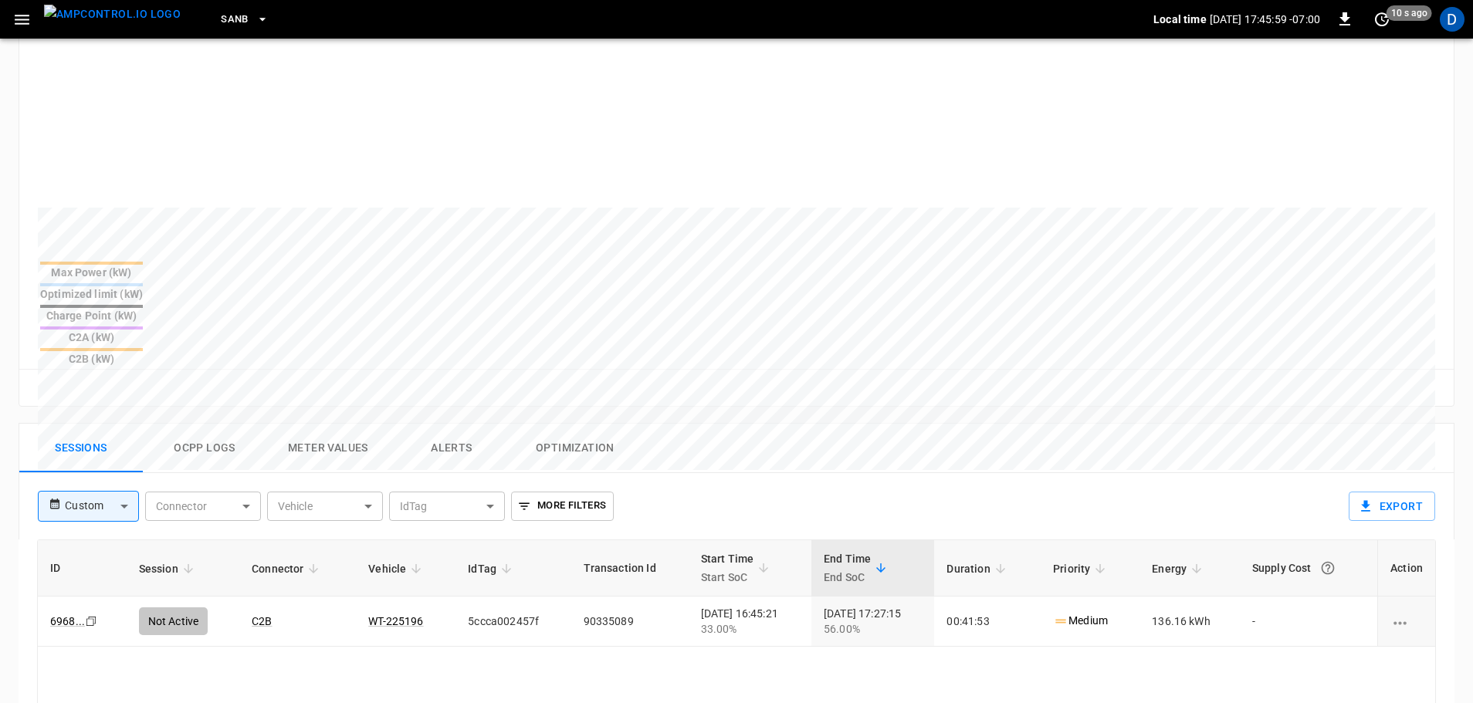
click at [114, 15] on img "menu" at bounding box center [112, 14] width 137 height 19
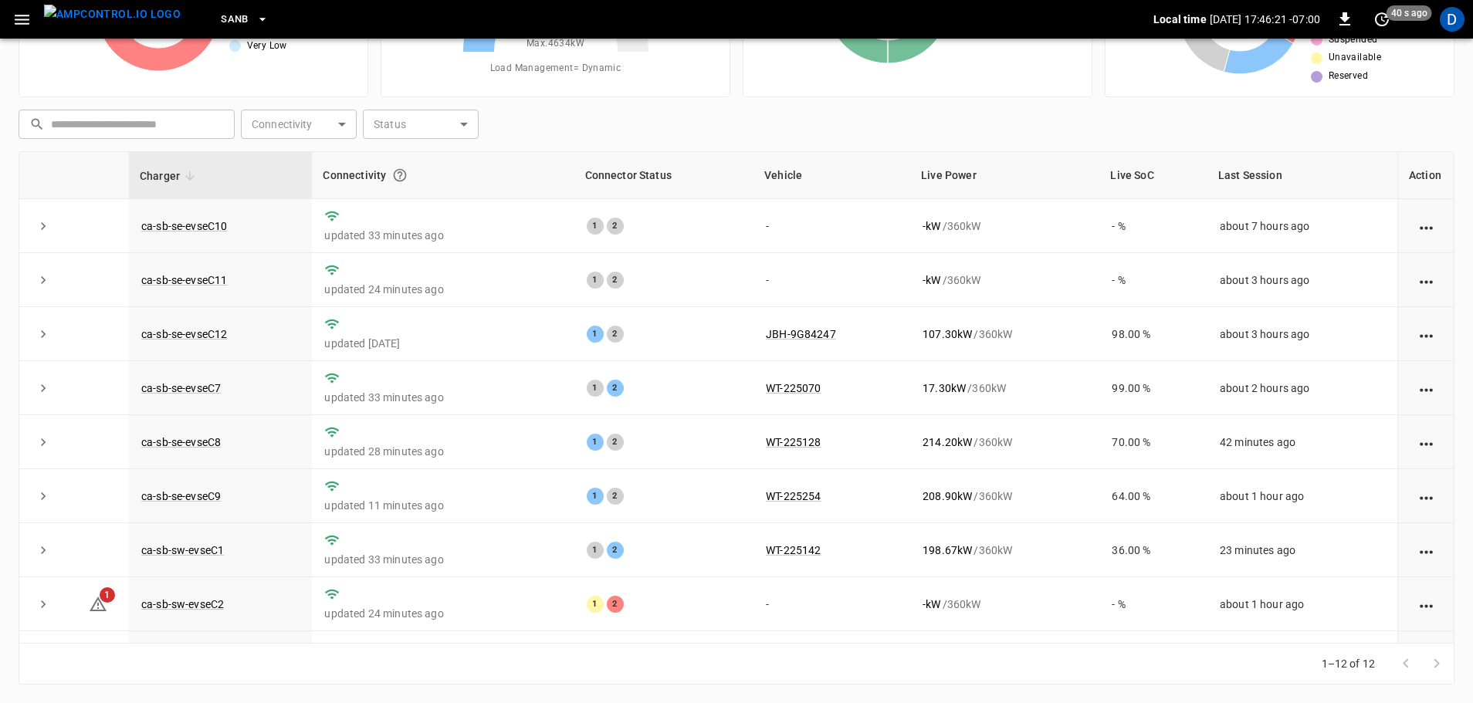
click at [255, 20] on icon "button" at bounding box center [262, 19] width 15 height 15
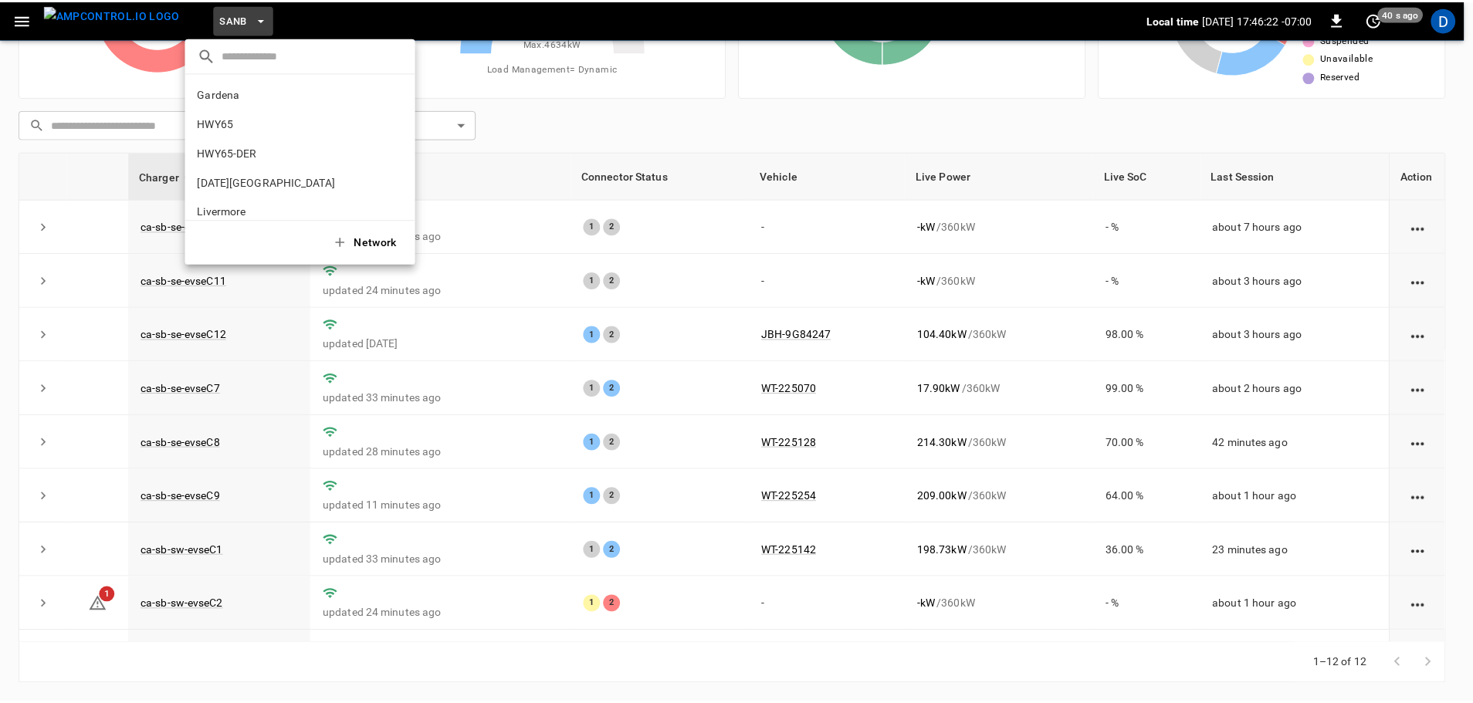
scroll to position [130, 0]
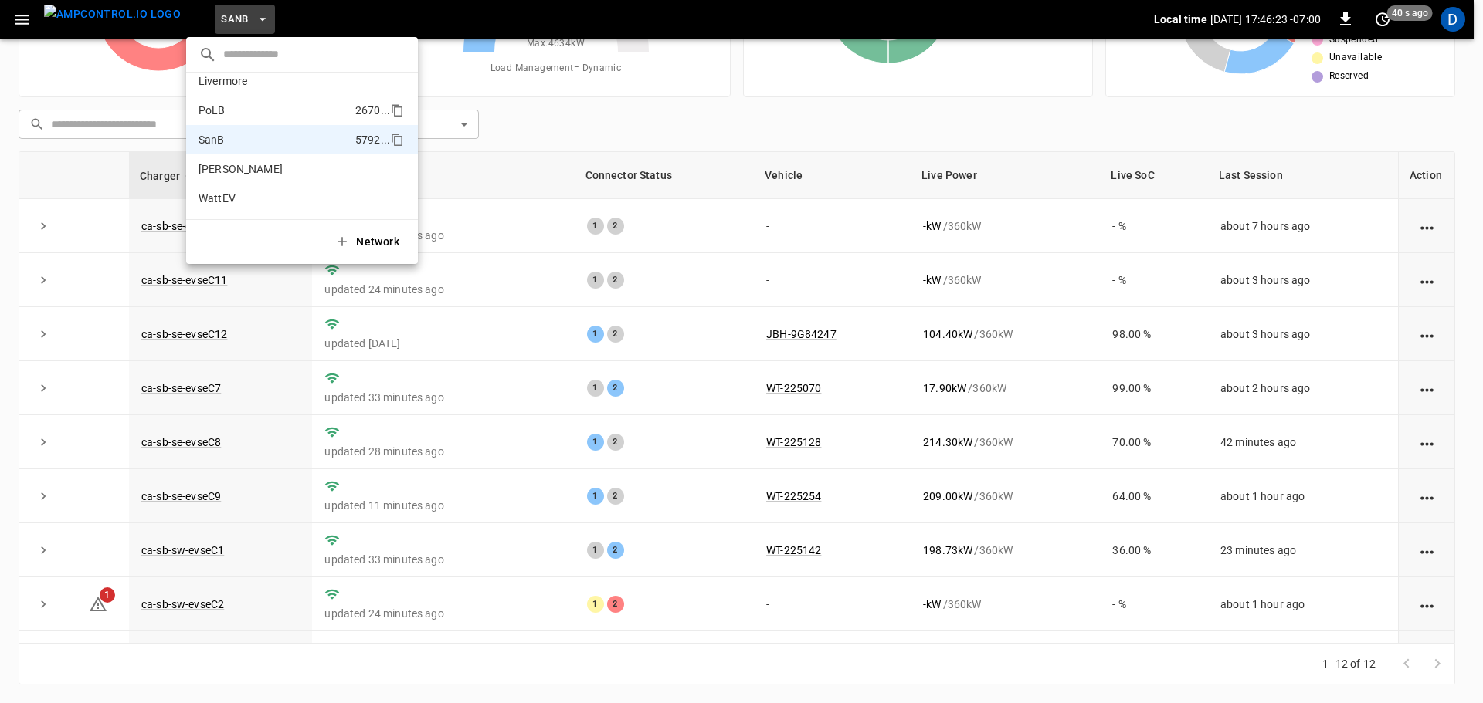
click at [241, 112] on p "PoLB" at bounding box center [273, 110] width 151 height 15
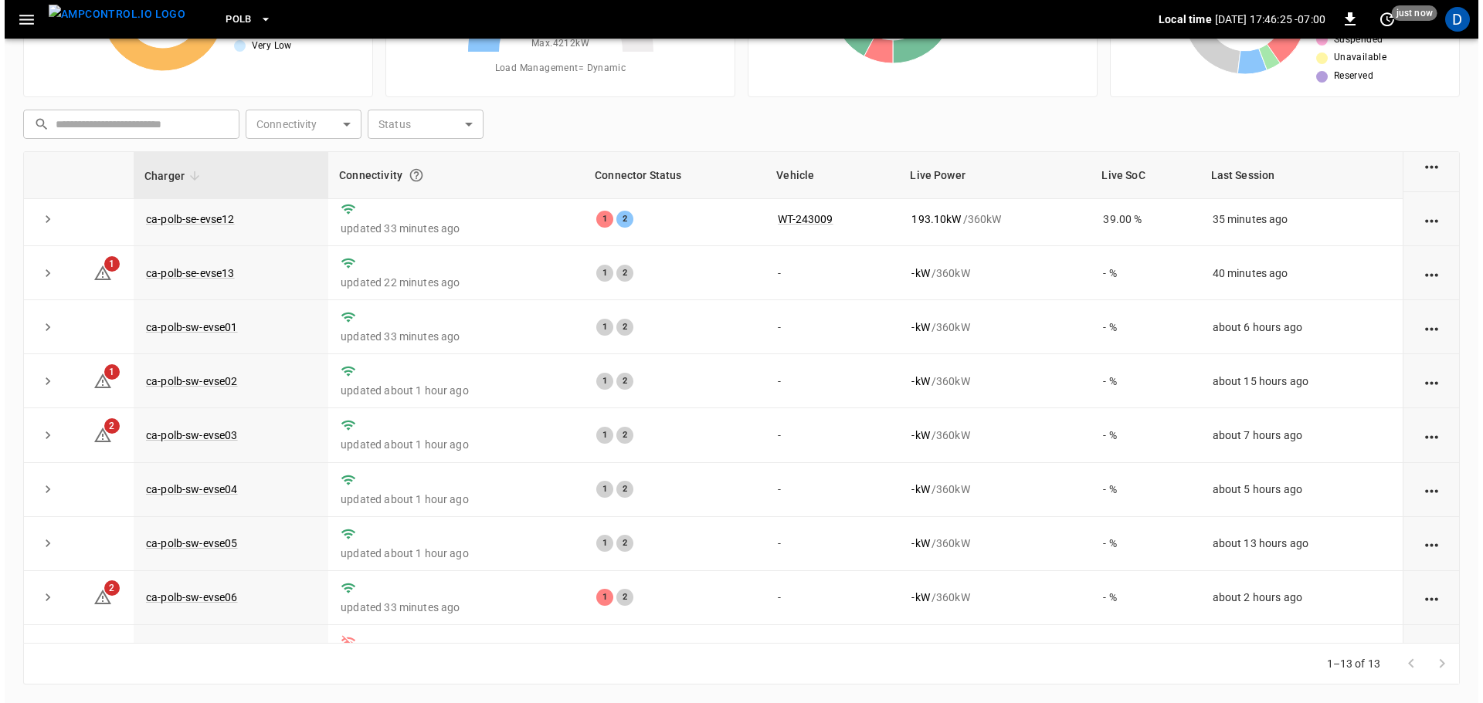
scroll to position [224, 0]
click at [253, 19] on icon "button" at bounding box center [260, 19] width 15 height 15
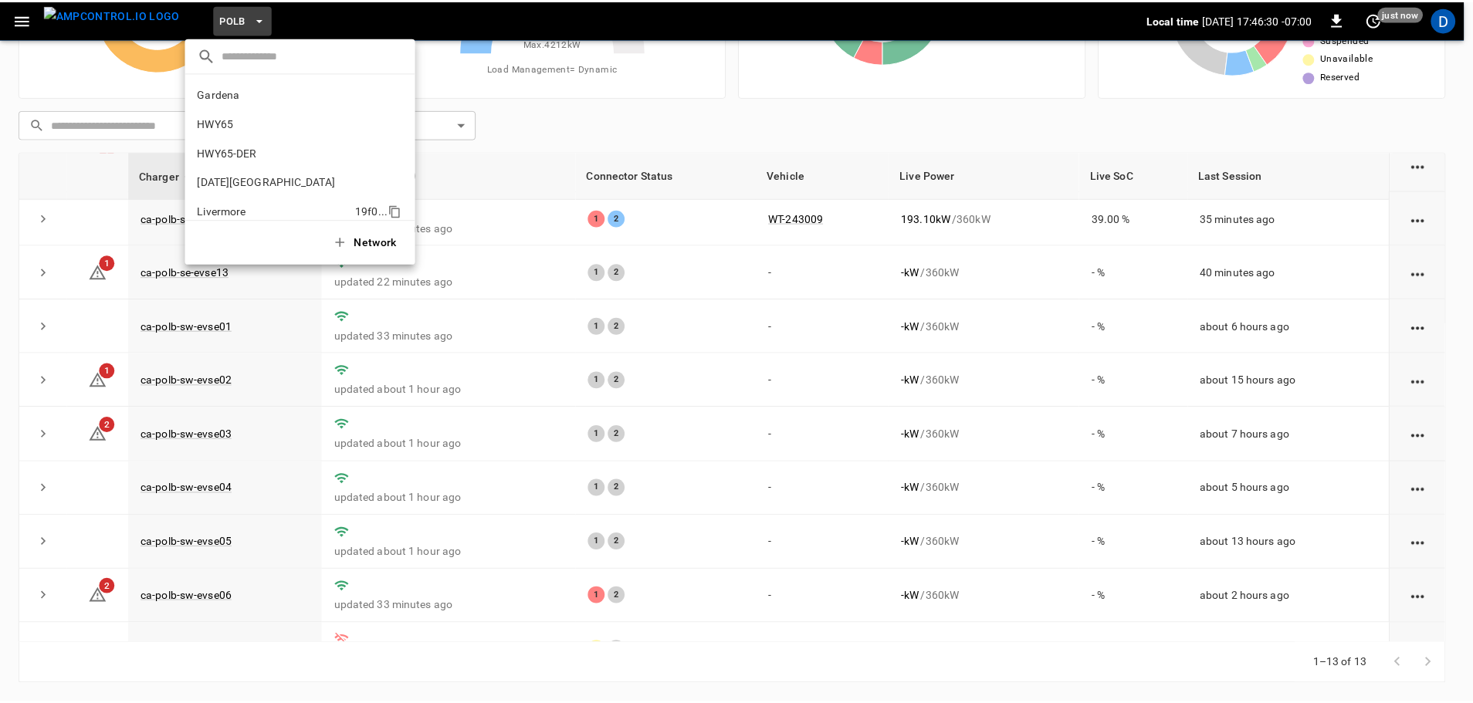
scroll to position [130, 0]
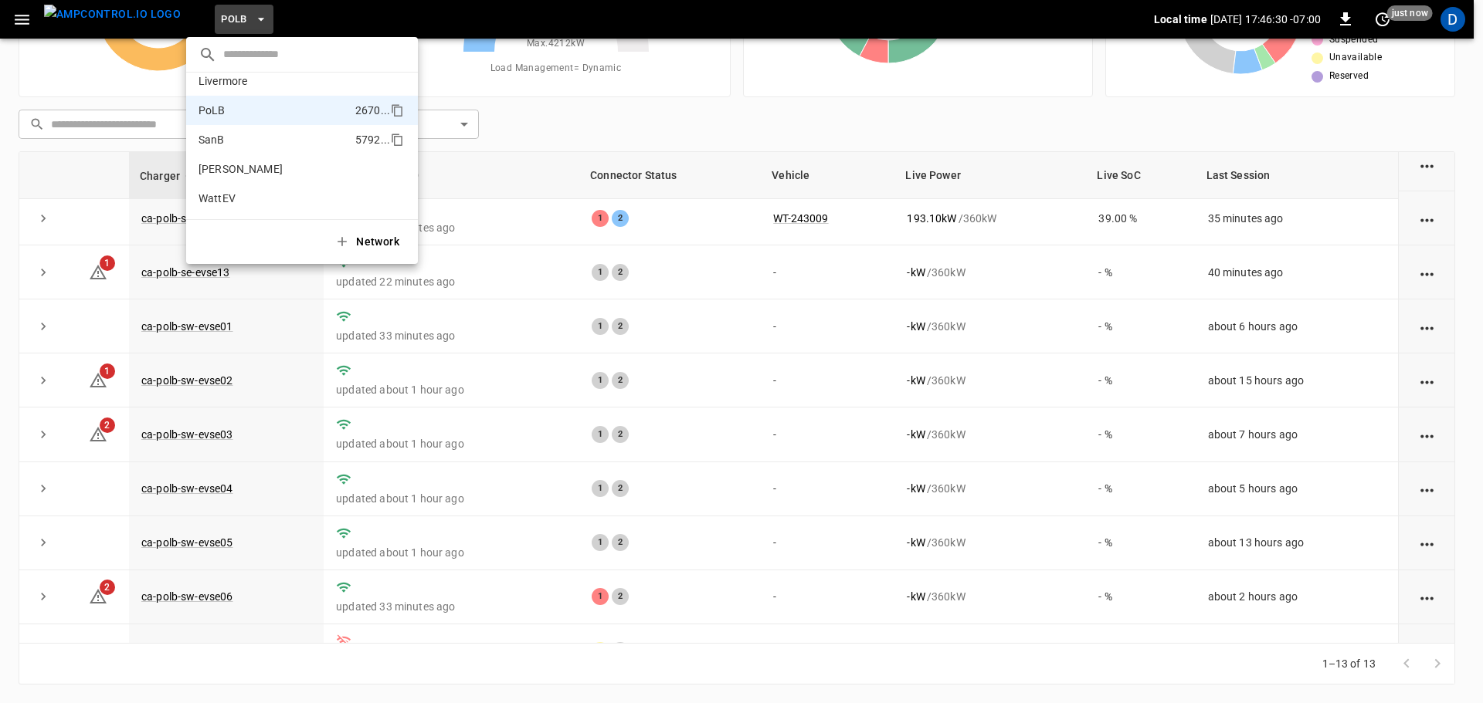
click at [217, 139] on p "SanB" at bounding box center [273, 139] width 151 height 15
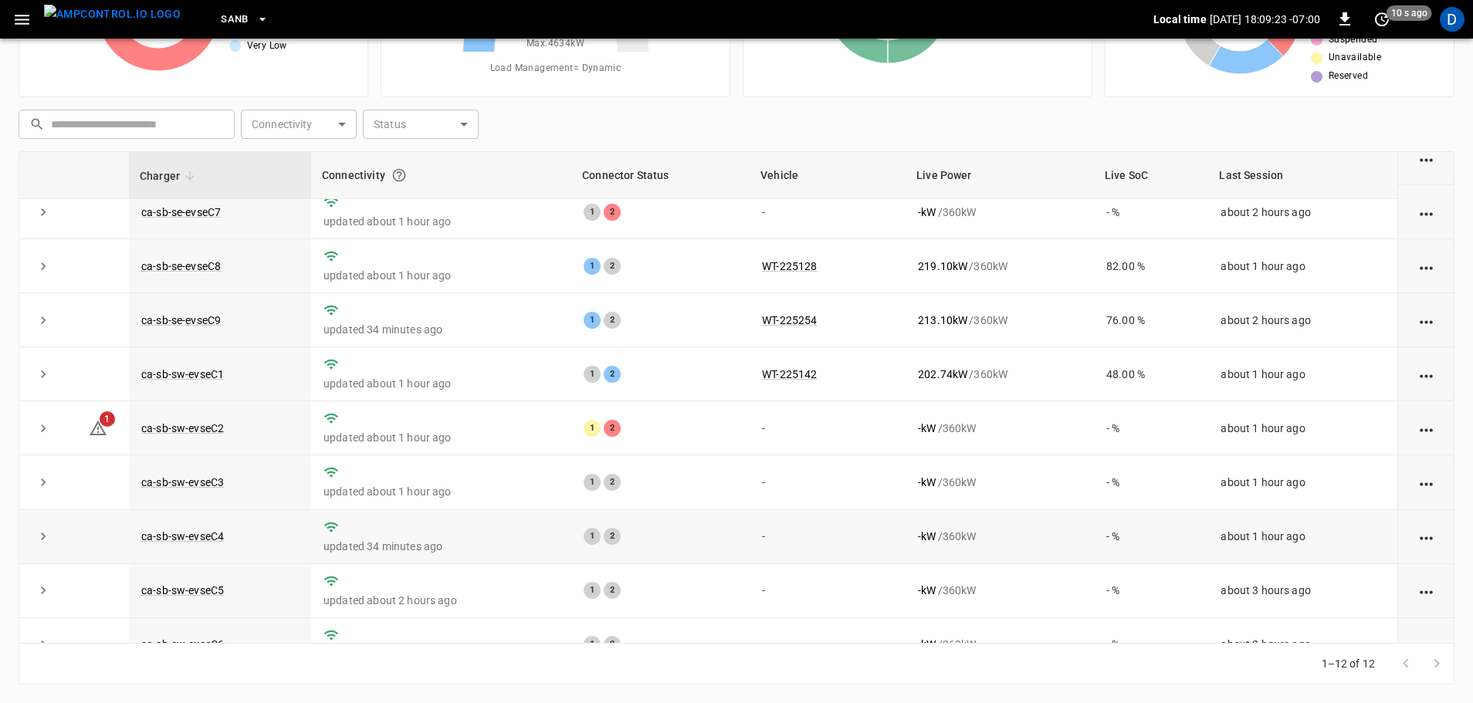
scroll to position [175, 0]
